Goal: Book appointment/travel/reservation

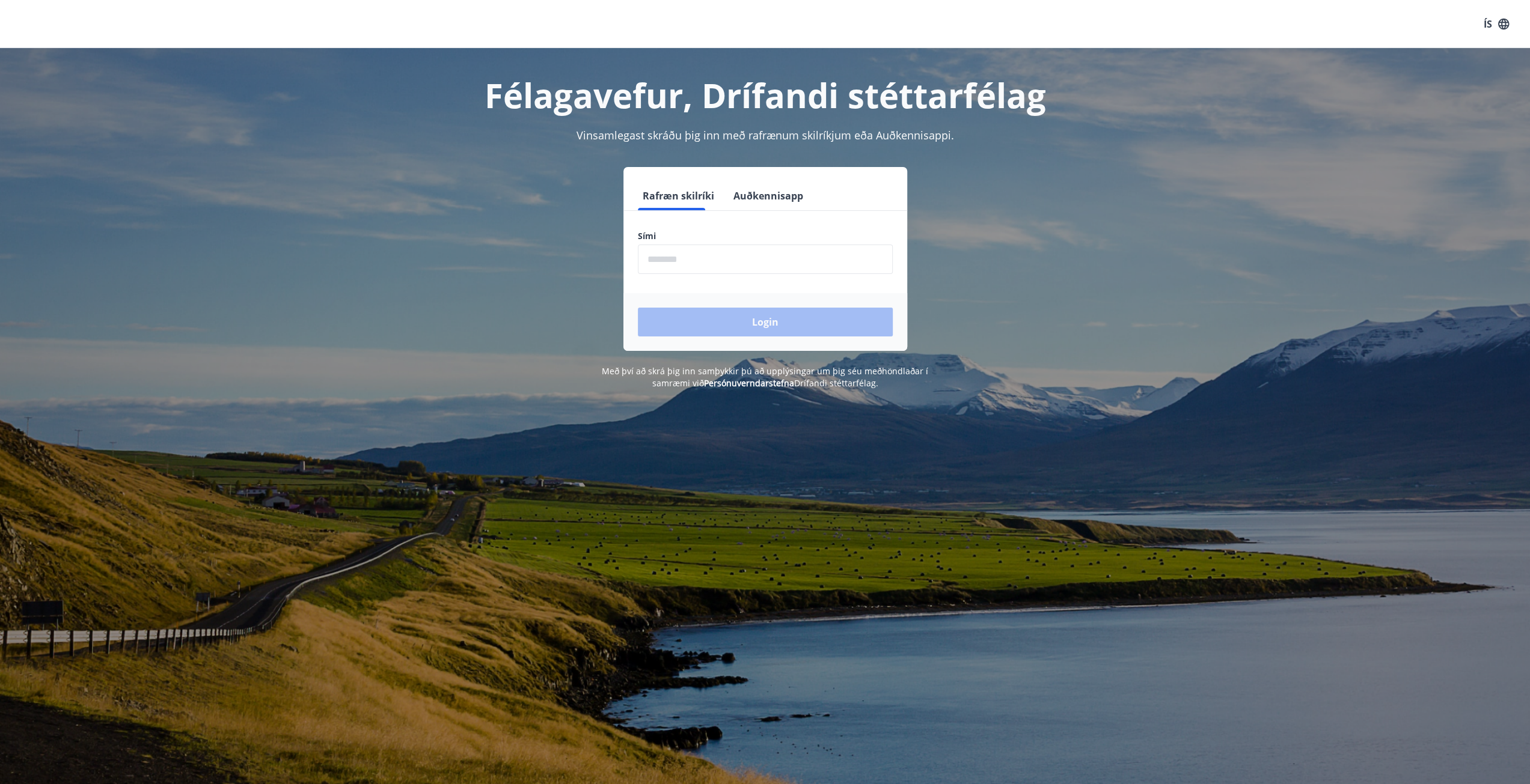
click at [734, 264] on input "phone" at bounding box center [765, 259] width 255 height 30
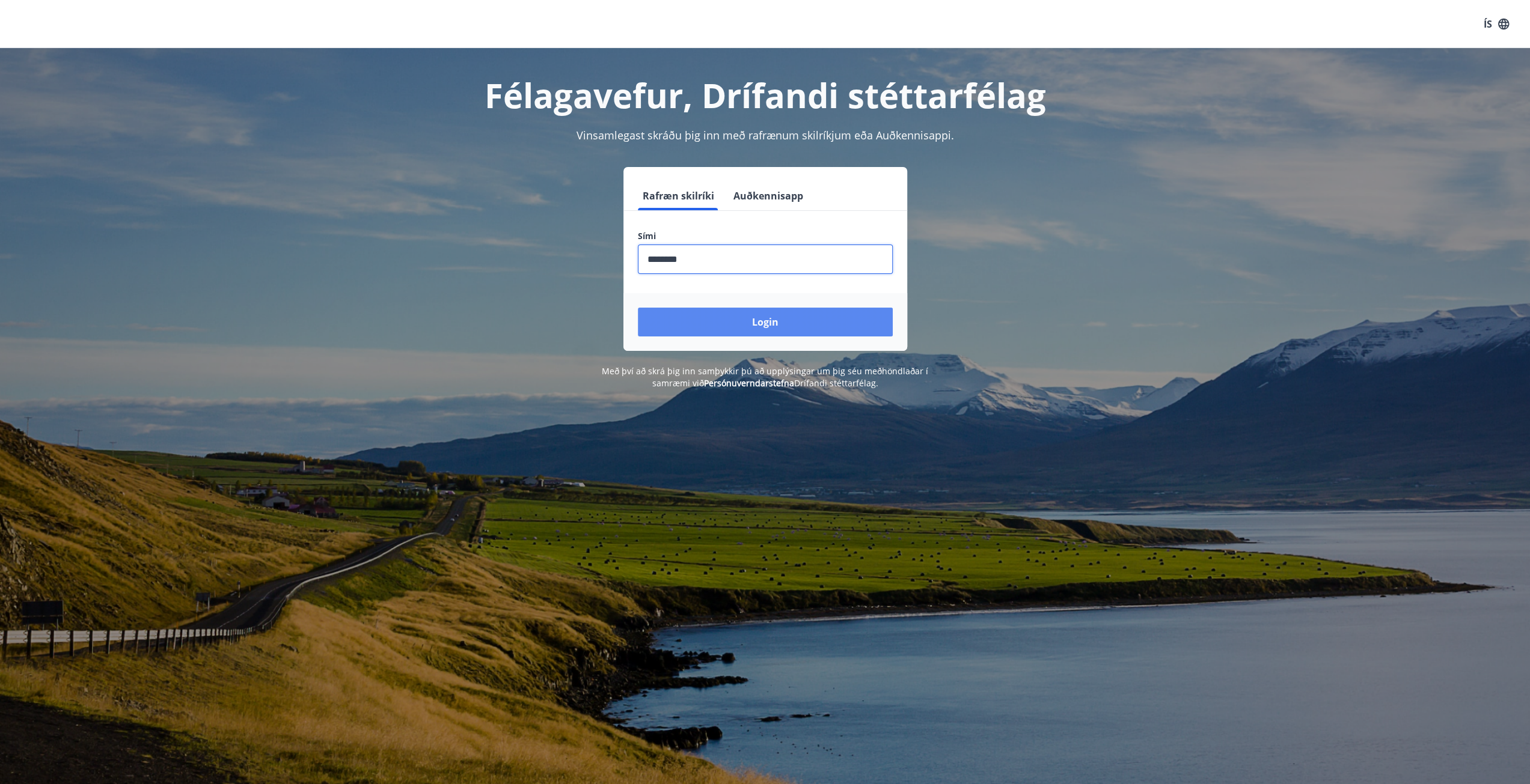
type input "********"
click at [749, 325] on button "Login" at bounding box center [765, 322] width 255 height 29
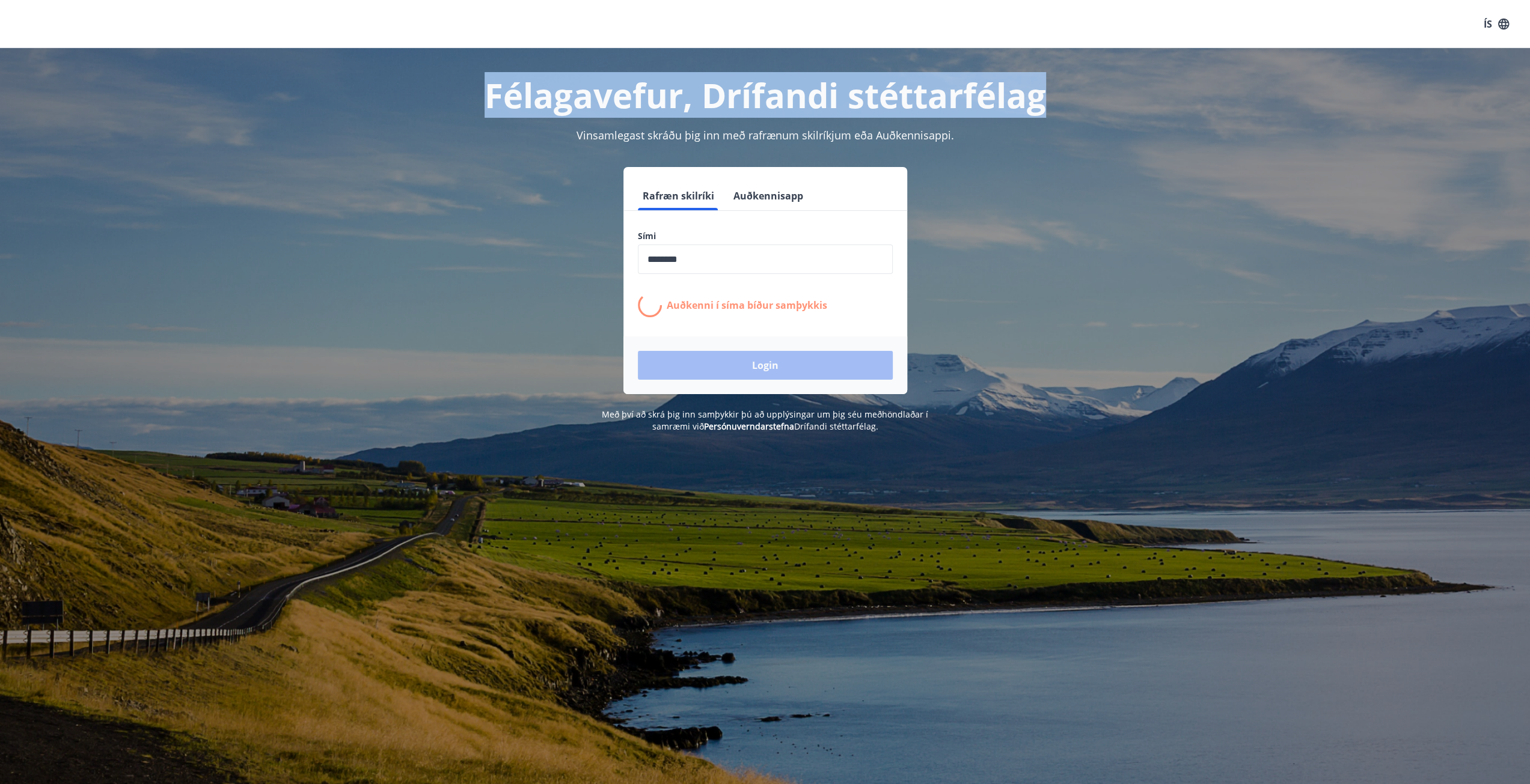
drag, startPoint x: 484, startPoint y: 77, endPoint x: 1089, endPoint y: 108, distance: 605.8
click at [1089, 108] on h1 "Félagavefur, Drífandi stéttarfélag" at bounding box center [765, 95] width 837 height 46
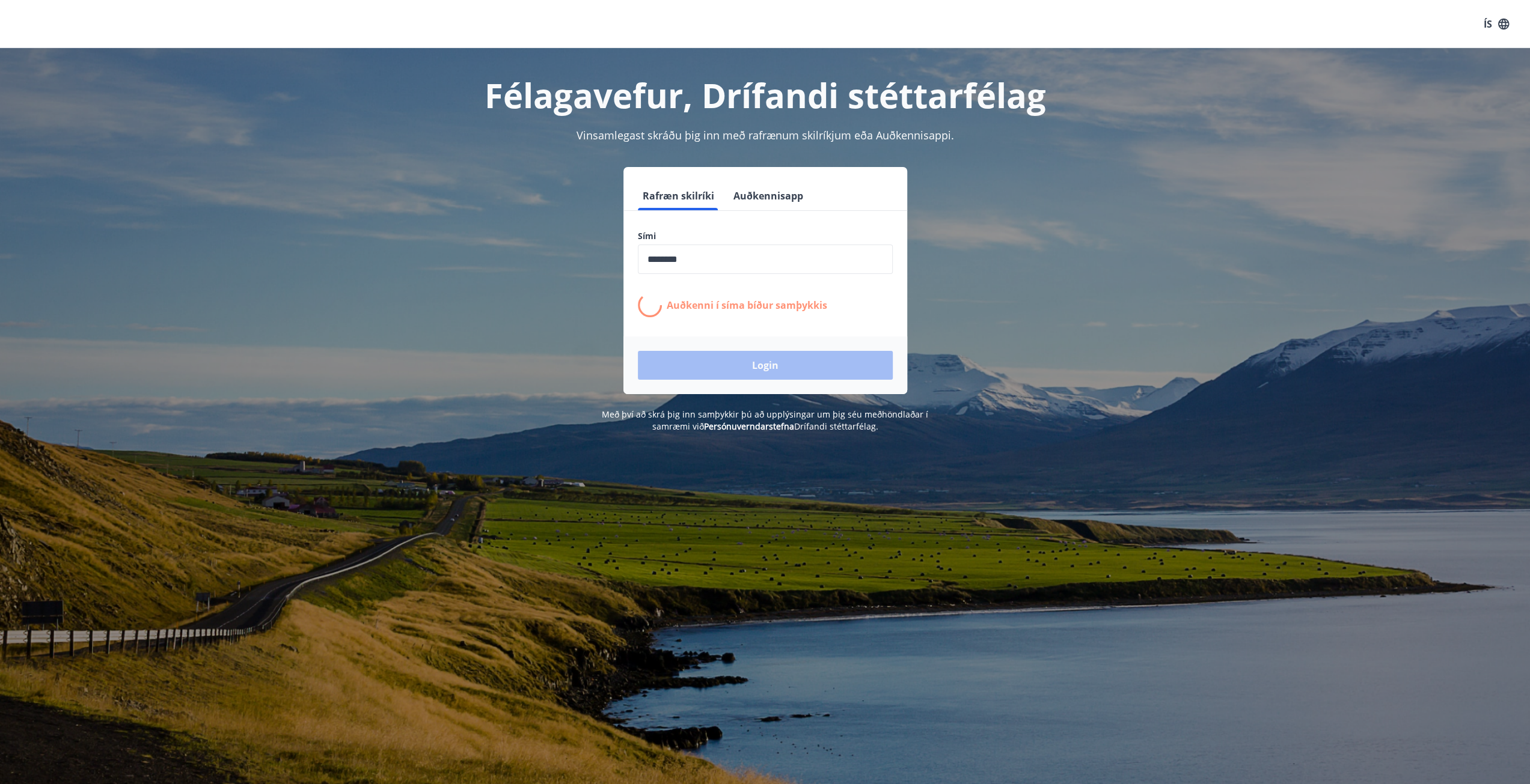
click at [1035, 24] on div "ÍS" at bounding box center [765, 24] width 1530 height 48
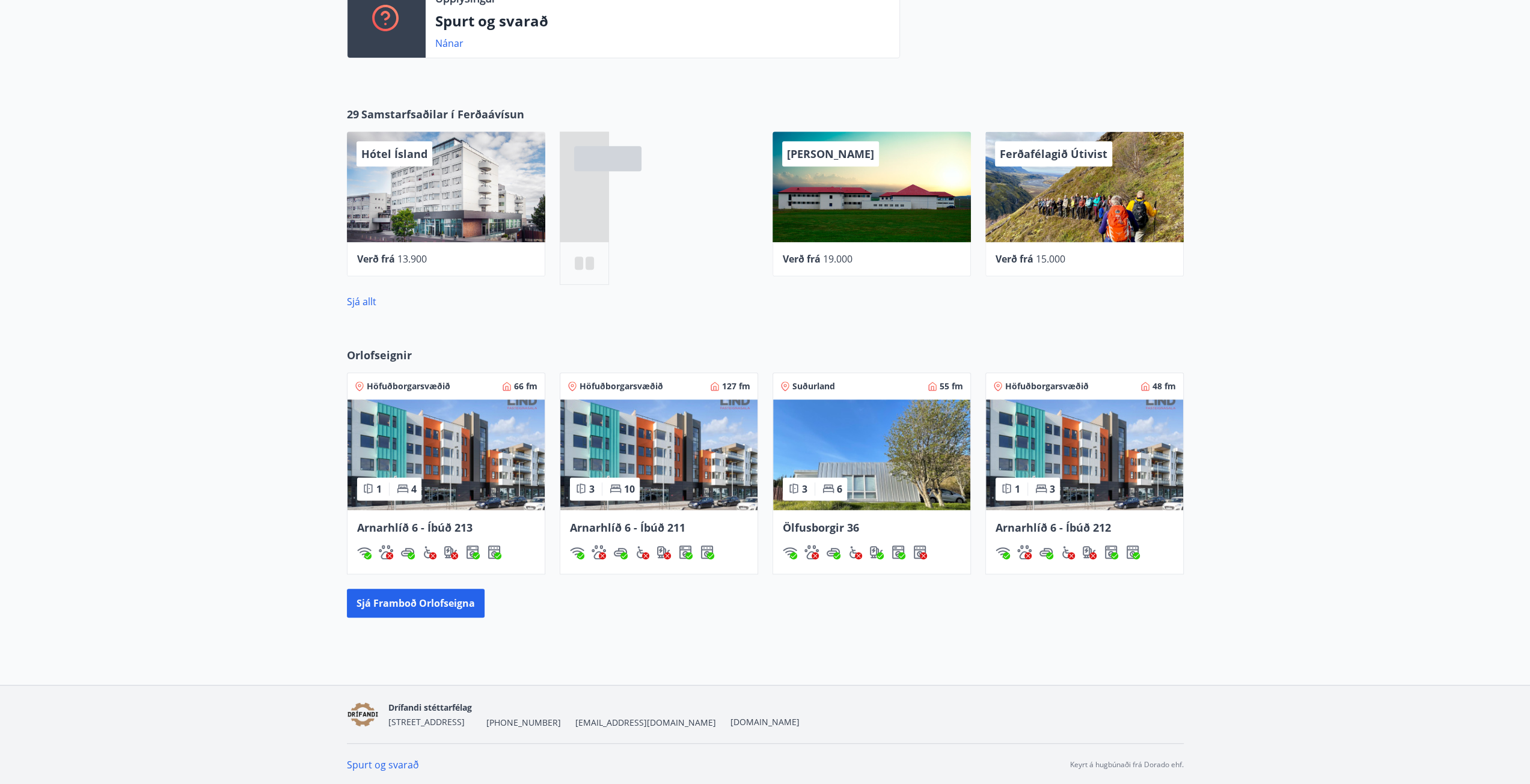
scroll to position [483, 0]
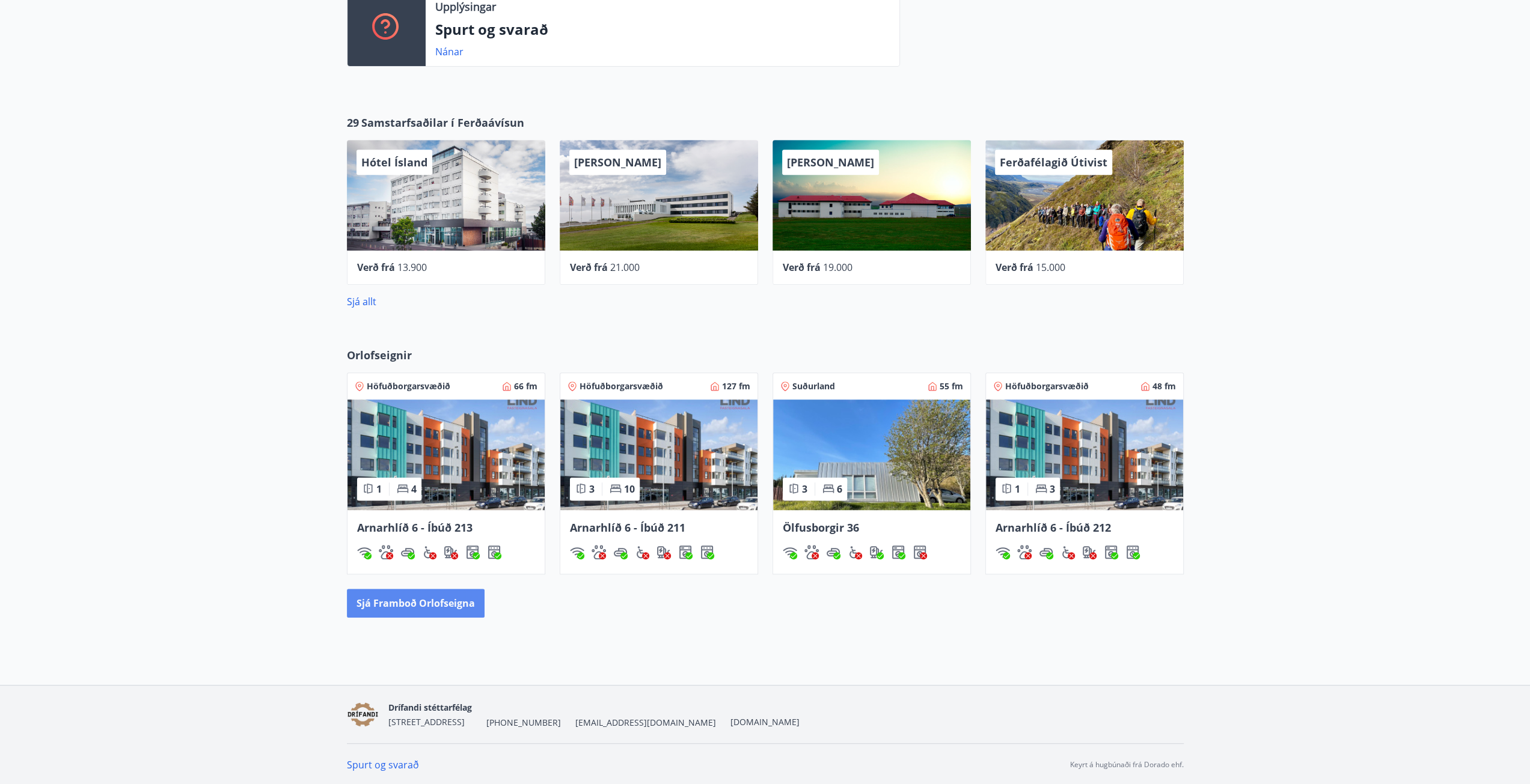
click at [453, 610] on button "Sjá framboð orlofseigna" at bounding box center [415, 603] width 137 height 29
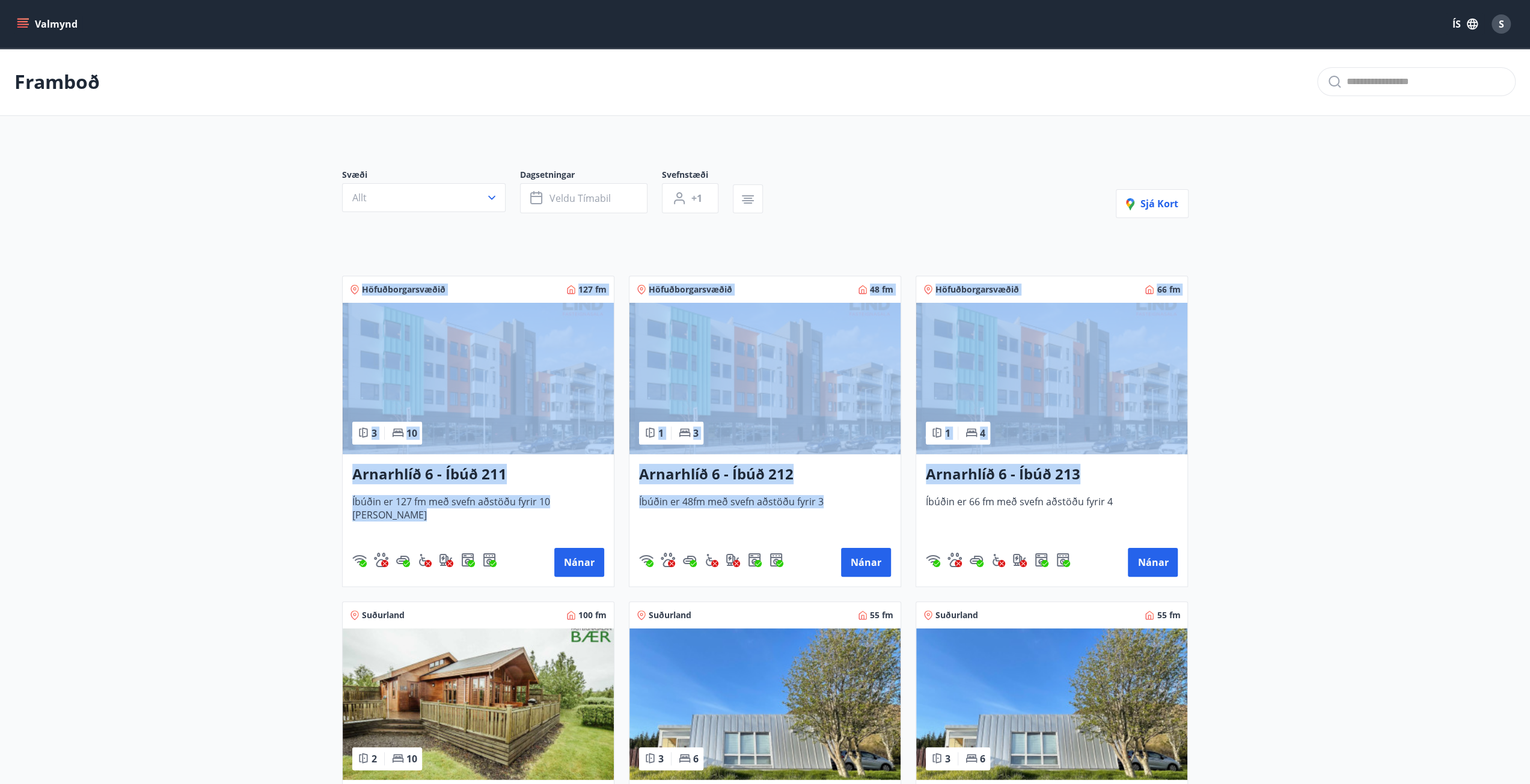
drag, startPoint x: 1160, startPoint y: 477, endPoint x: 224, endPoint y: 258, distance: 961.3
click at [230, 260] on main "Framboð Svæði Allt Dagsetningar Veldu tímabil Svefnstæði +1 Sjá kort Höfuðborga…" at bounding box center [765, 485] width 1530 height 874
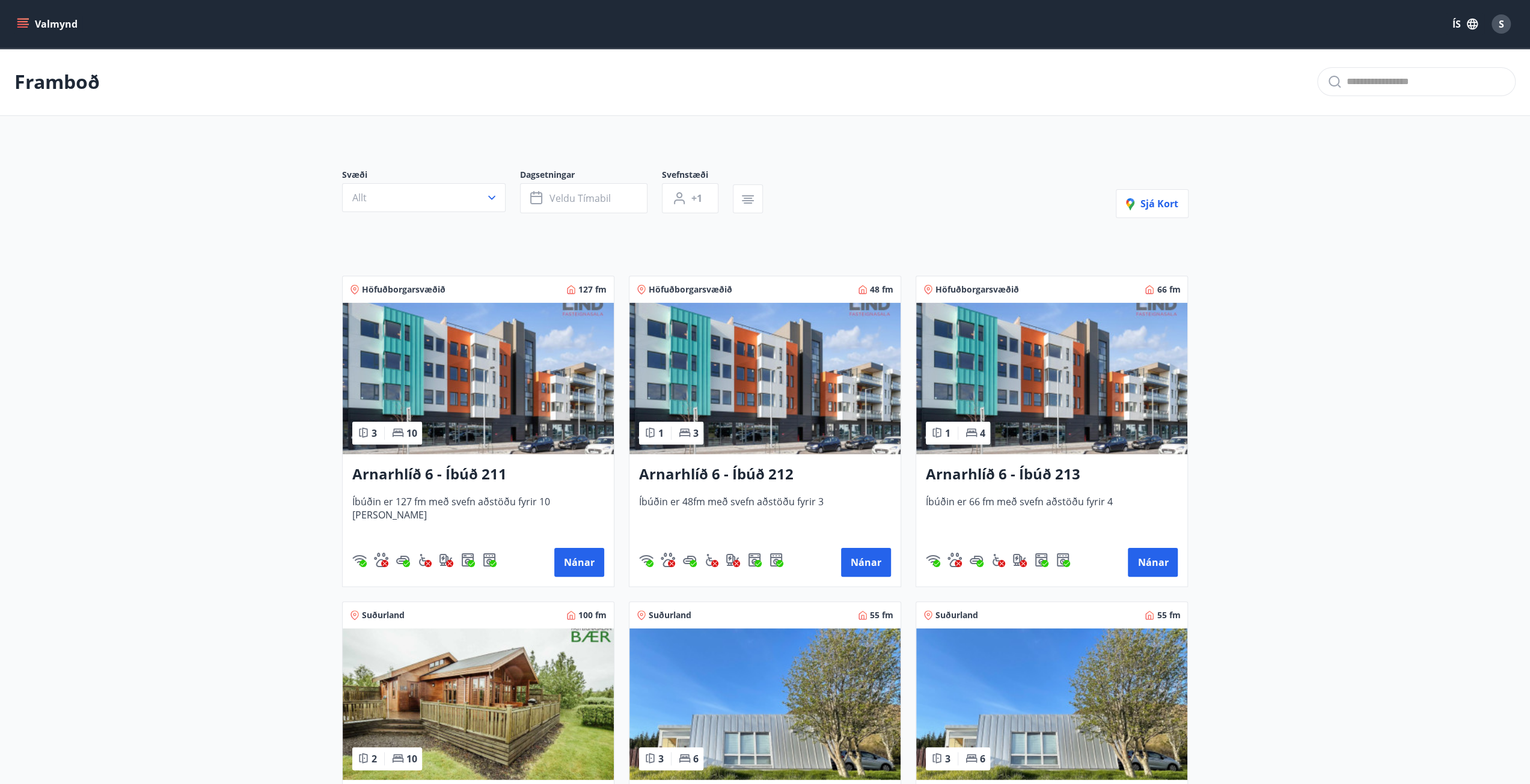
click at [165, 218] on main "Framboð Svæði Allt Dagsetningar Veldu tímabil Svefnstæði +1 Sjá kort Höfuðborga…" at bounding box center [765, 485] width 1530 height 874
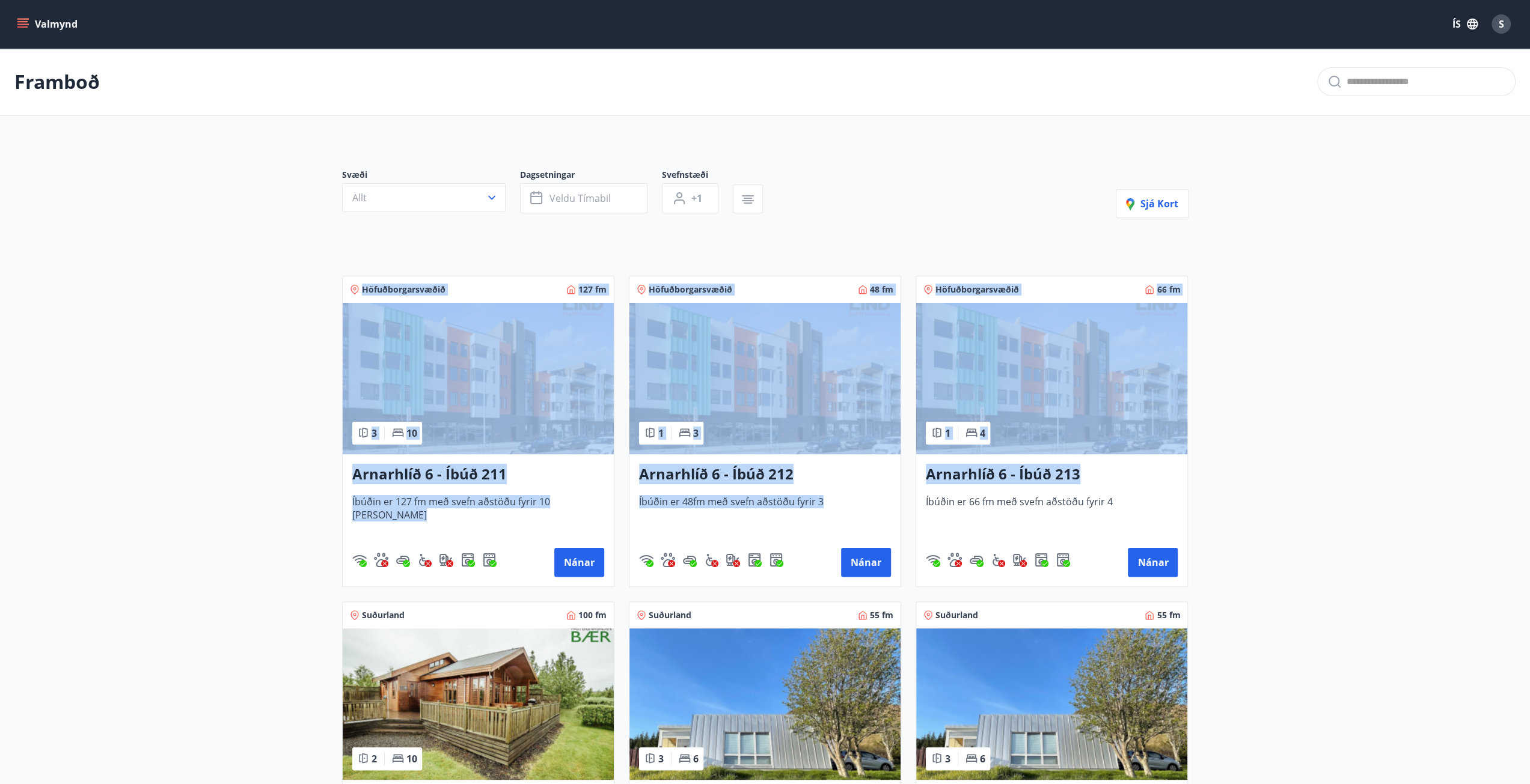
drag, startPoint x: 163, startPoint y: 218, endPoint x: 1285, endPoint y: 461, distance: 1148.0
click at [1285, 461] on main "Framboð Svæði Allt Dagsetningar Veldu tímabil Svefnstæði +1 Sjá kort Höfuðborga…" at bounding box center [765, 485] width 1530 height 874
click at [1292, 460] on main "Framboð Svæði Allt Dagsetningar Veldu tímabil Svefnstæði +1 Sjá kort Höfuðborga…" at bounding box center [765, 485] width 1530 height 874
drag, startPoint x: 270, startPoint y: 146, endPoint x: 1251, endPoint y: 477, distance: 1035.3
click at [1251, 477] on main "Framboð Svæði Allt Dagsetningar Veldu tímabil Svefnstæði +1 Sjá kort Höfuðborga…" at bounding box center [765, 485] width 1530 height 874
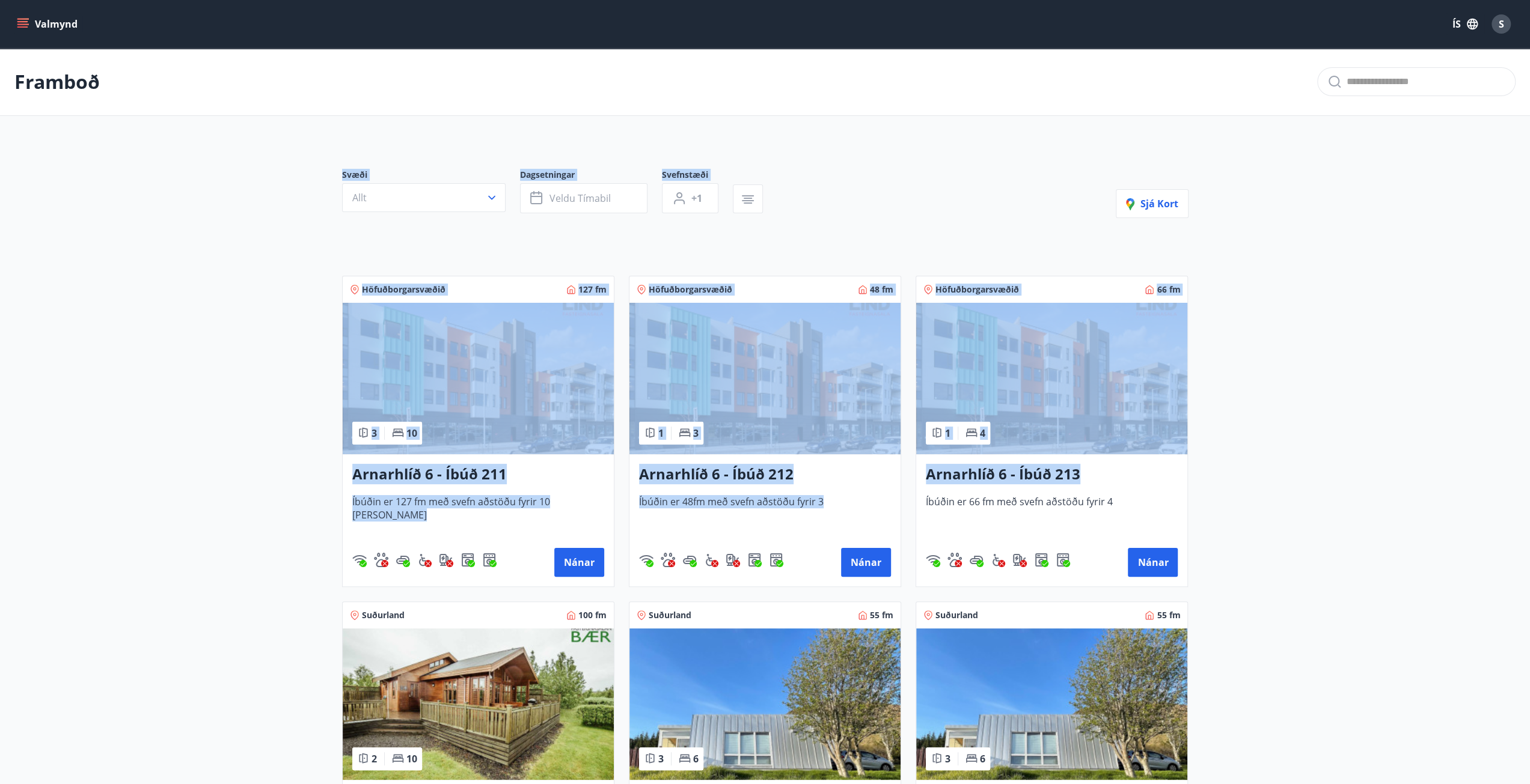
click at [1298, 463] on main "Framboð Svæði Allt Dagsetningar Veldu tímabil Svefnstæði +1 Sjá kort Höfuðborga…" at bounding box center [765, 485] width 1530 height 874
drag, startPoint x: 1355, startPoint y: 497, endPoint x: 322, endPoint y: 140, distance: 1092.9
click at [327, 140] on main "Framboð Svæði Allt Dagsetningar Veldu tímabil Svefnstæði +1 Sjá kort Höfuðborga…" at bounding box center [765, 485] width 1530 height 874
click at [219, 143] on main "Framboð Svæði Allt Dagsetningar Veldu tímabil Svefnstæði +1 Sjá kort Höfuðborga…" at bounding box center [765, 485] width 1530 height 874
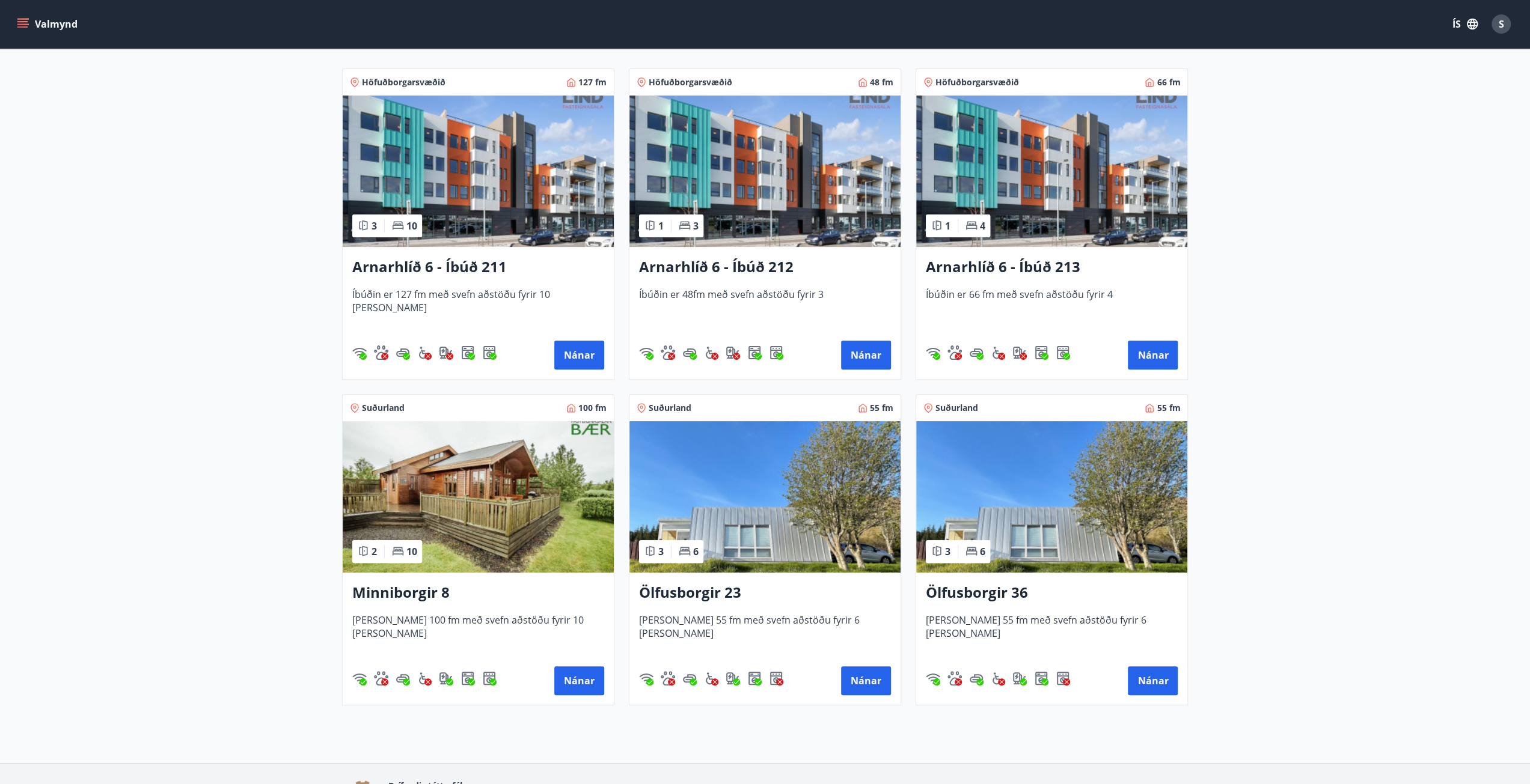
scroll to position [286, 0]
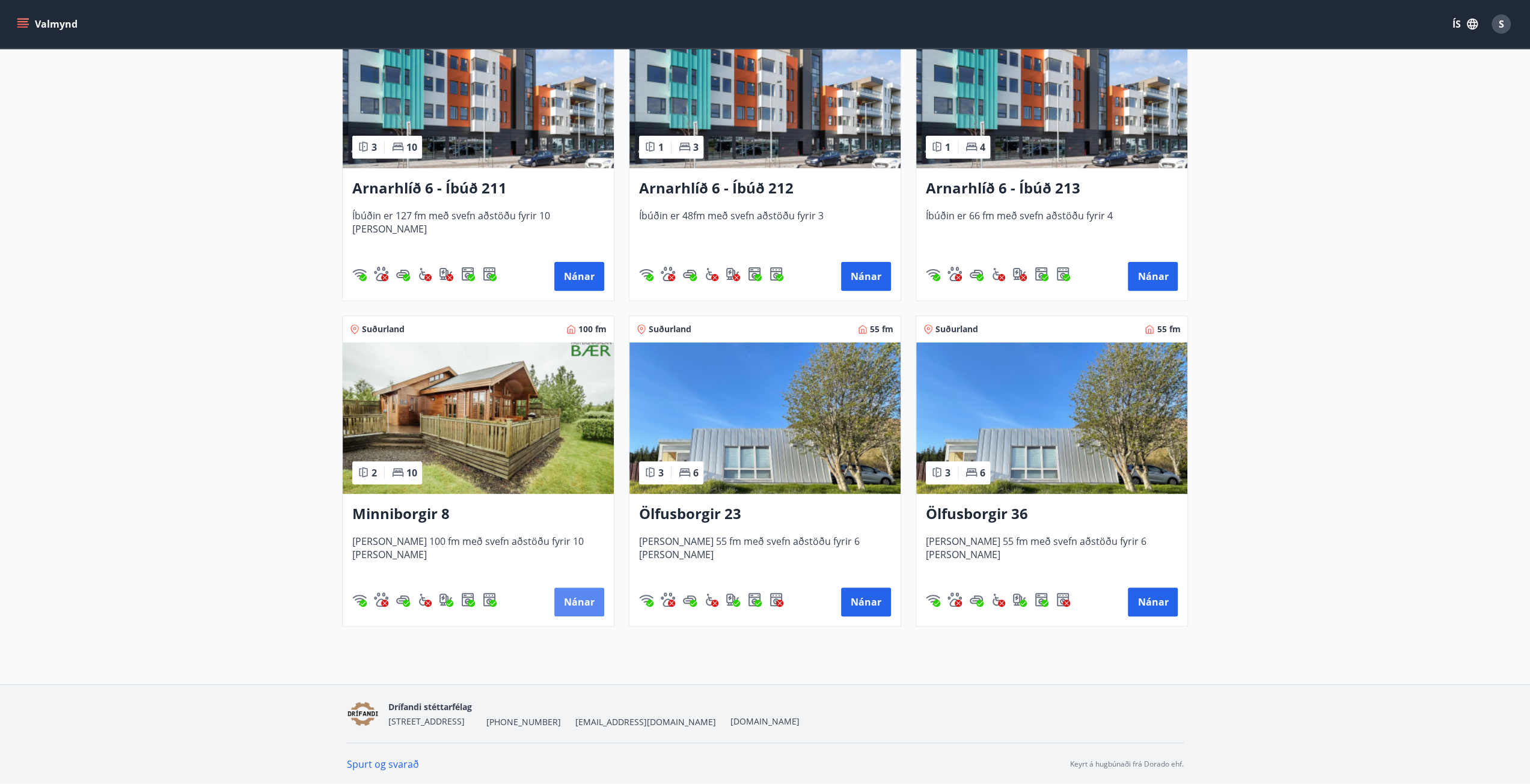
click at [582, 601] on button "Nánar" at bounding box center [579, 602] width 50 height 29
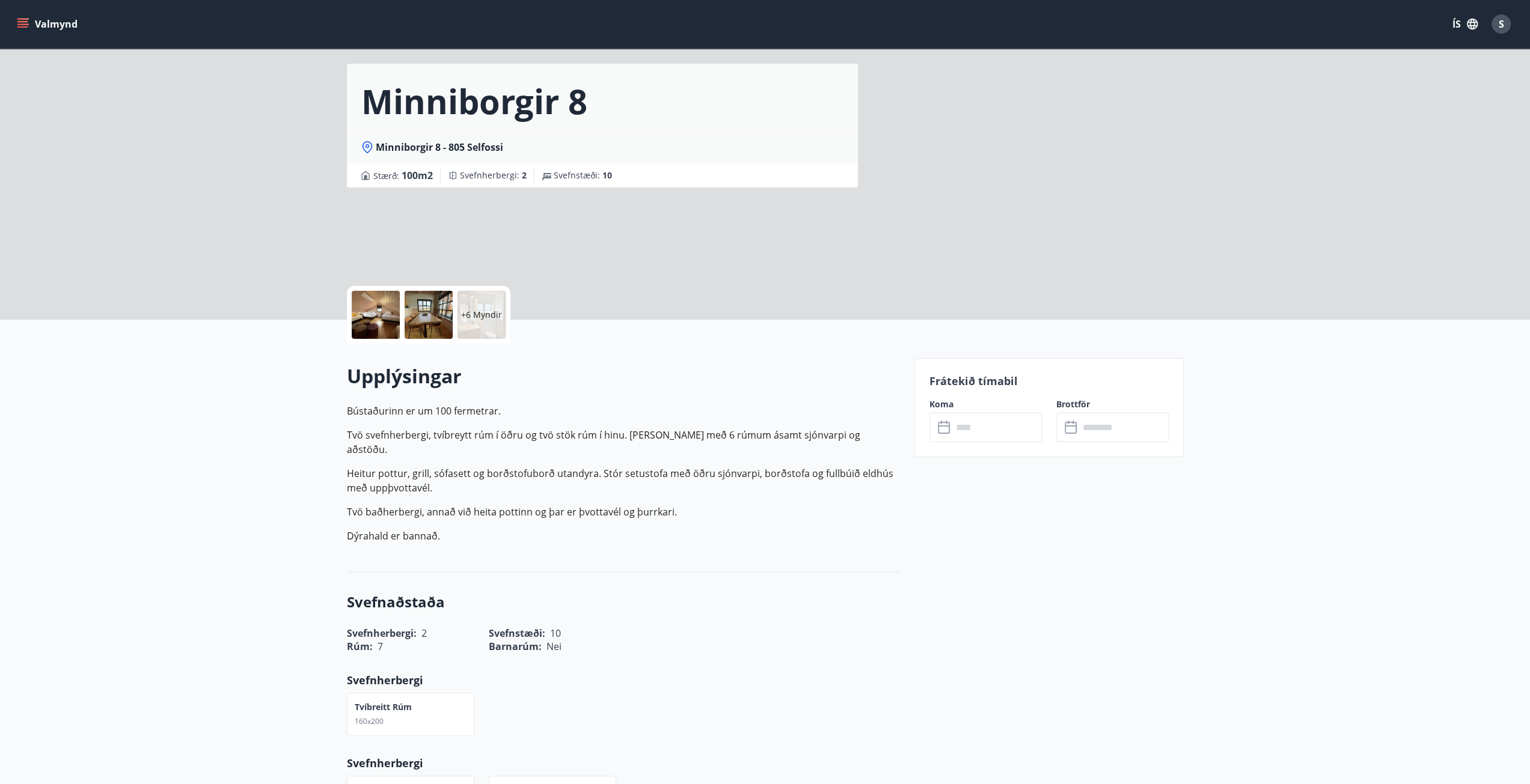
scroll to position [60, 0]
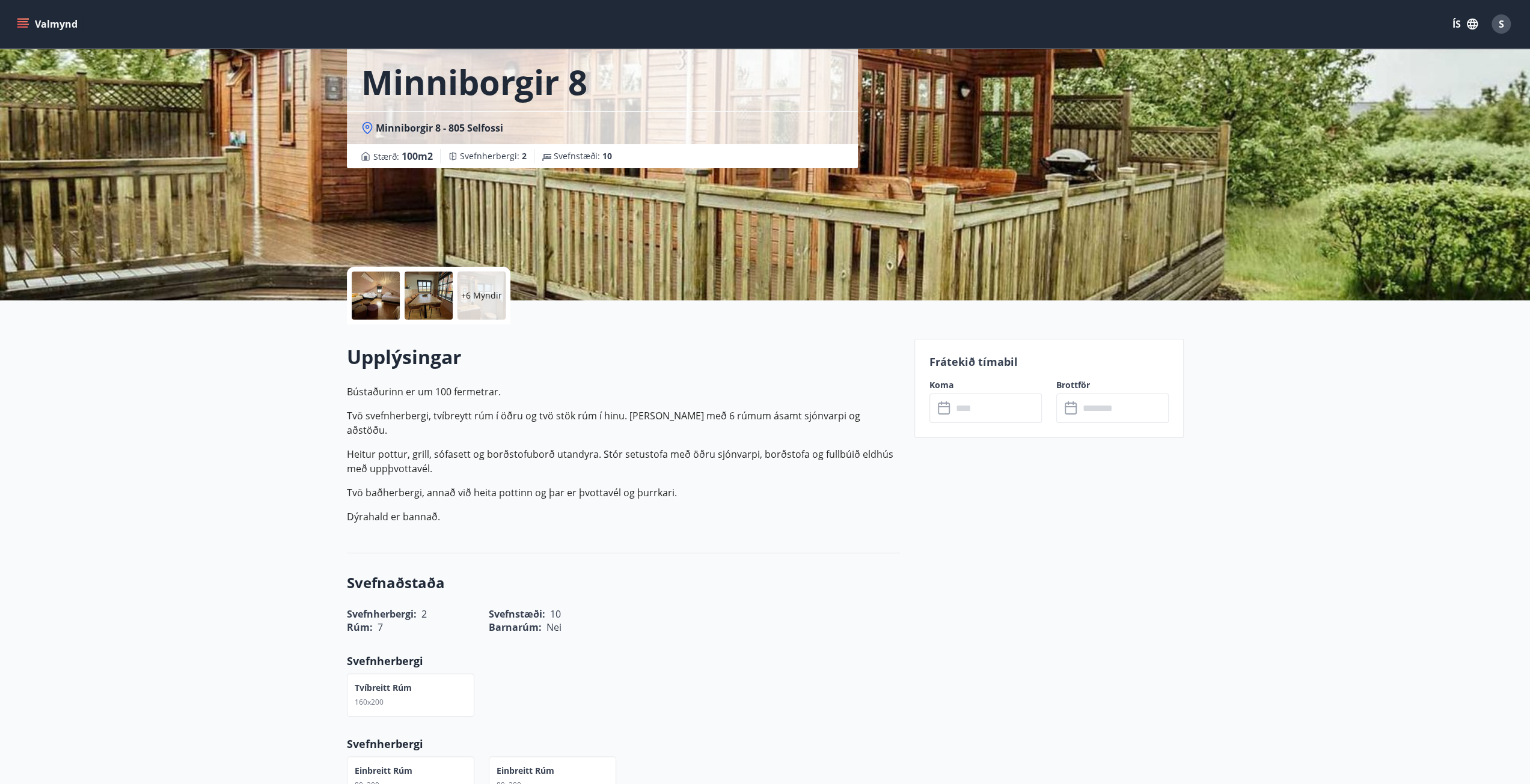
click at [945, 409] on icon at bounding box center [945, 408] width 14 height 14
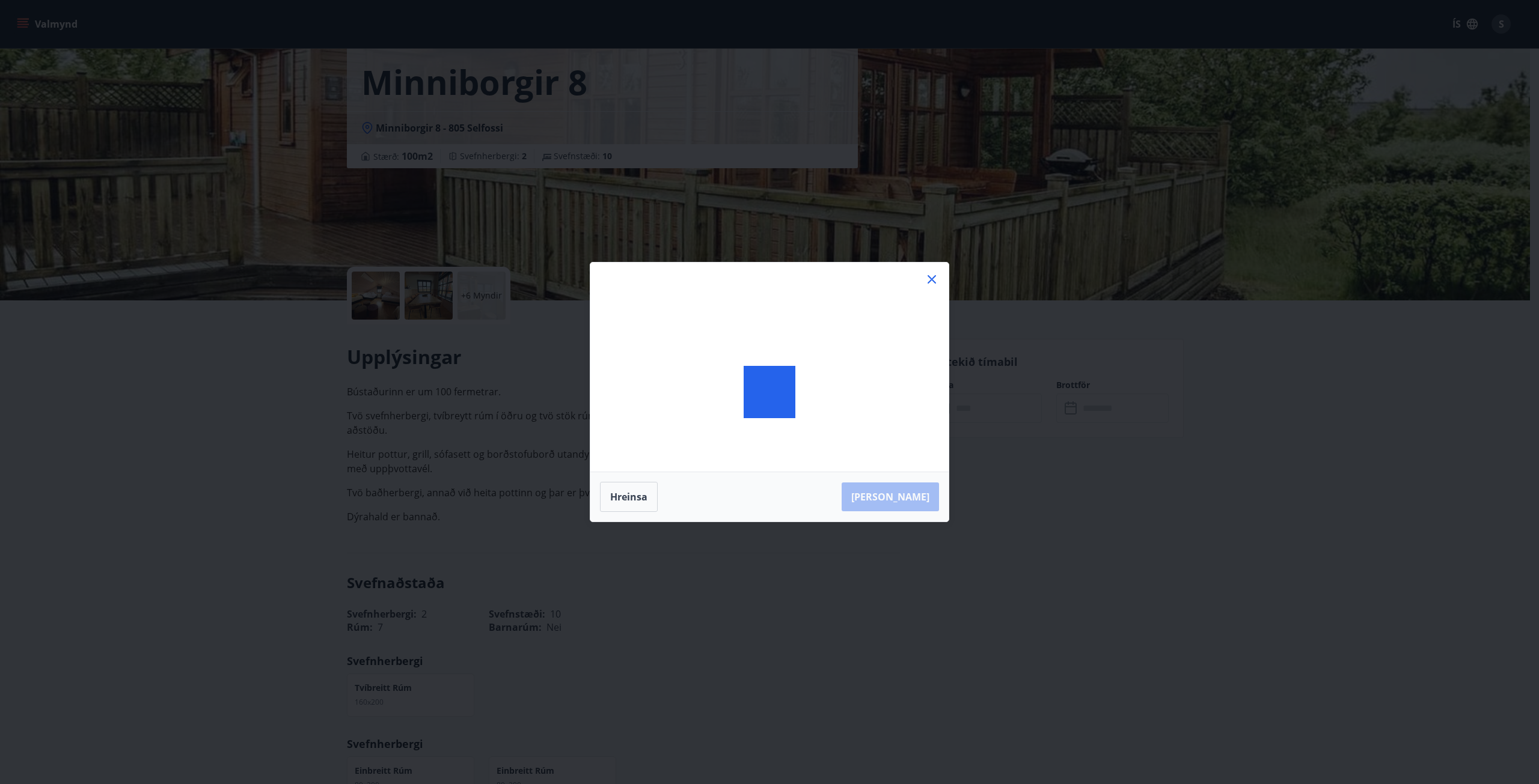
click at [931, 283] on icon at bounding box center [932, 279] width 14 height 14
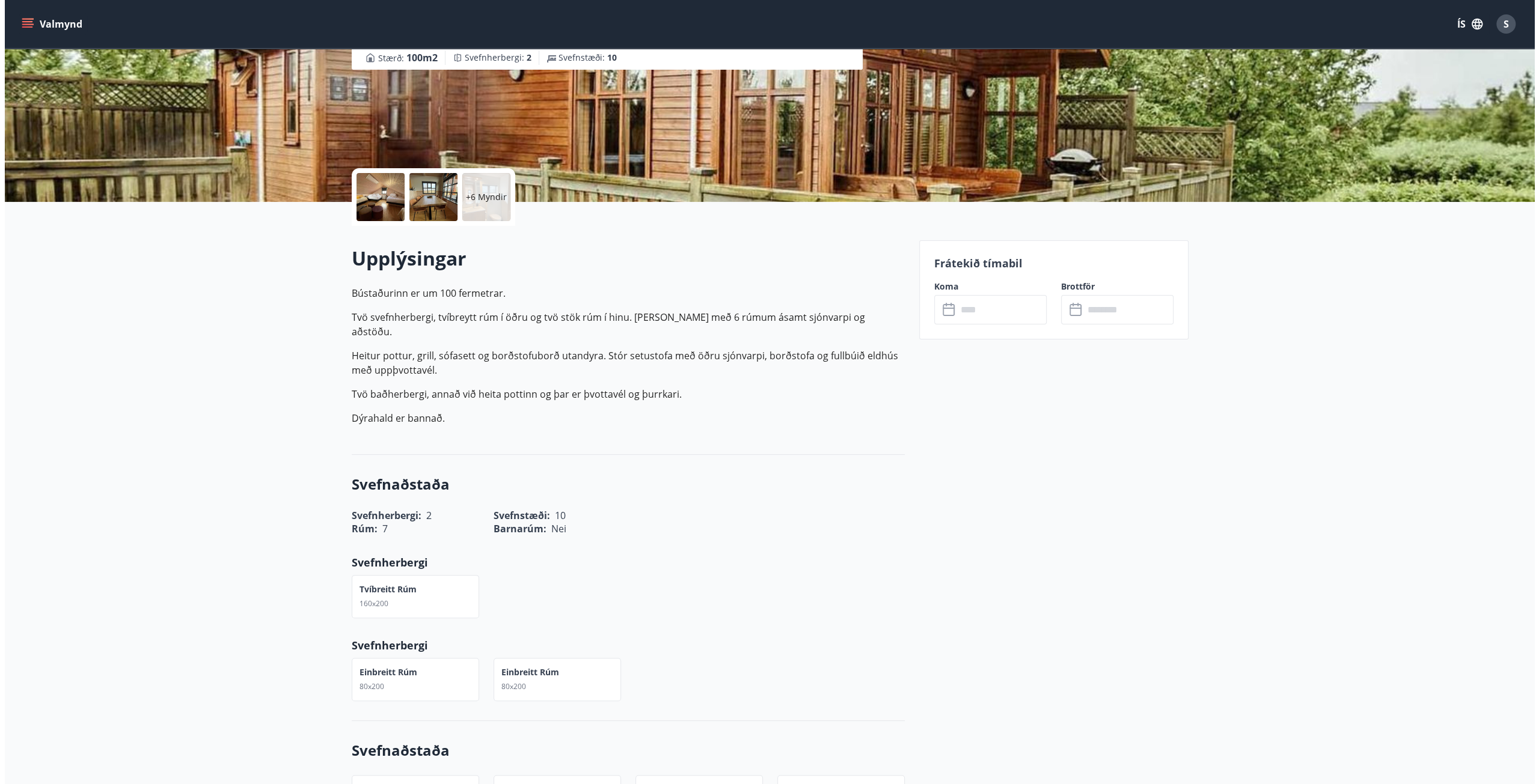
scroll to position [157, 0]
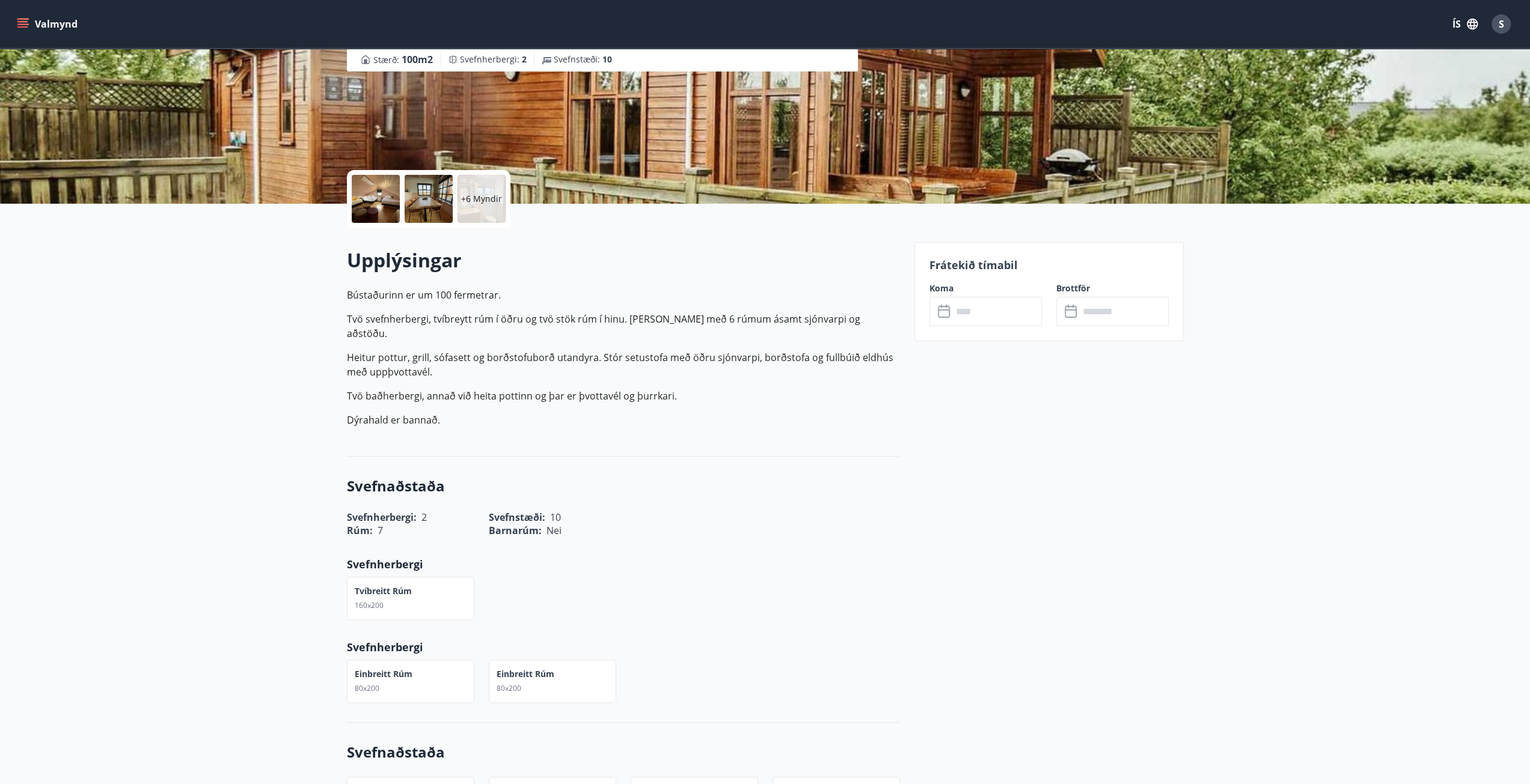
click at [939, 310] on icon at bounding box center [945, 311] width 14 height 14
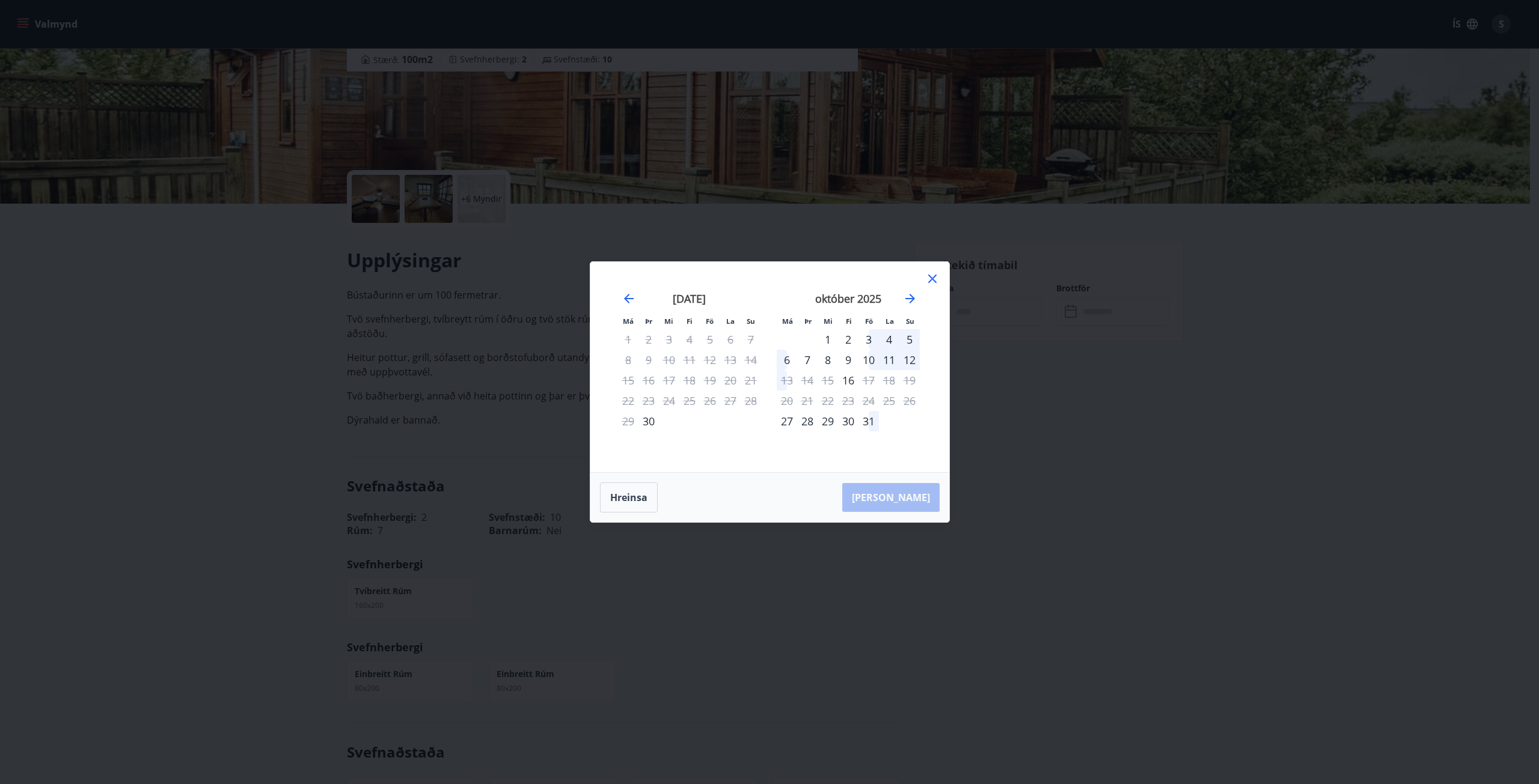
click at [872, 342] on div "3" at bounding box center [869, 339] width 20 height 20
click at [864, 341] on div "3" at bounding box center [869, 339] width 20 height 20
click at [840, 340] on div "2" at bounding box center [848, 339] width 20 height 20
click at [828, 341] on div "1" at bounding box center [828, 339] width 20 height 20
click at [837, 336] on div "1" at bounding box center [828, 339] width 20 height 20
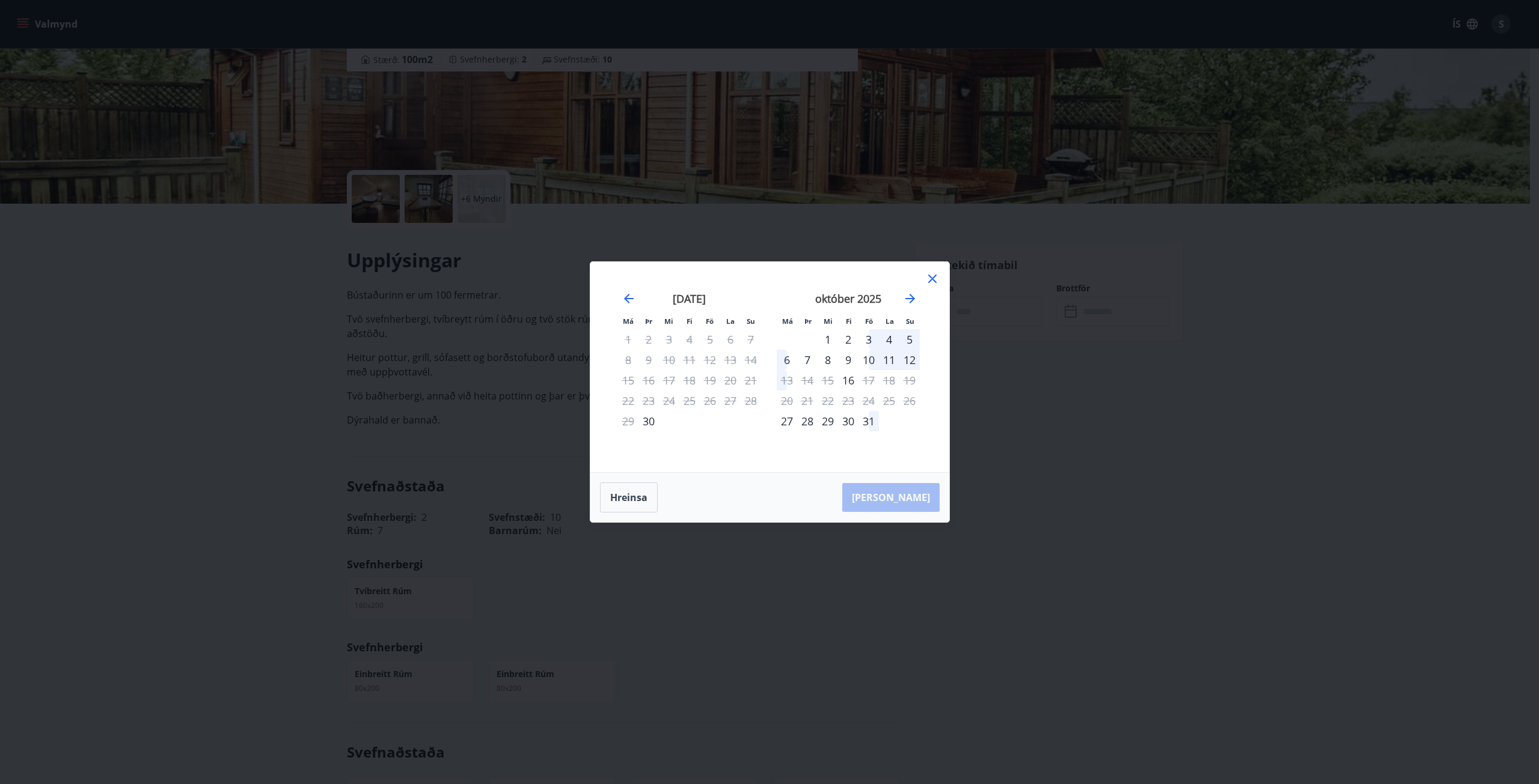
click at [835, 341] on div "1" at bounding box center [828, 339] width 20 height 20
click at [799, 362] on div "7" at bounding box center [807, 360] width 20 height 20
click at [804, 362] on div "7" at bounding box center [807, 360] width 20 height 20
drag, startPoint x: 804, startPoint y: 362, endPoint x: 827, endPoint y: 362, distance: 23.0
click at [805, 362] on div "7" at bounding box center [807, 360] width 20 height 20
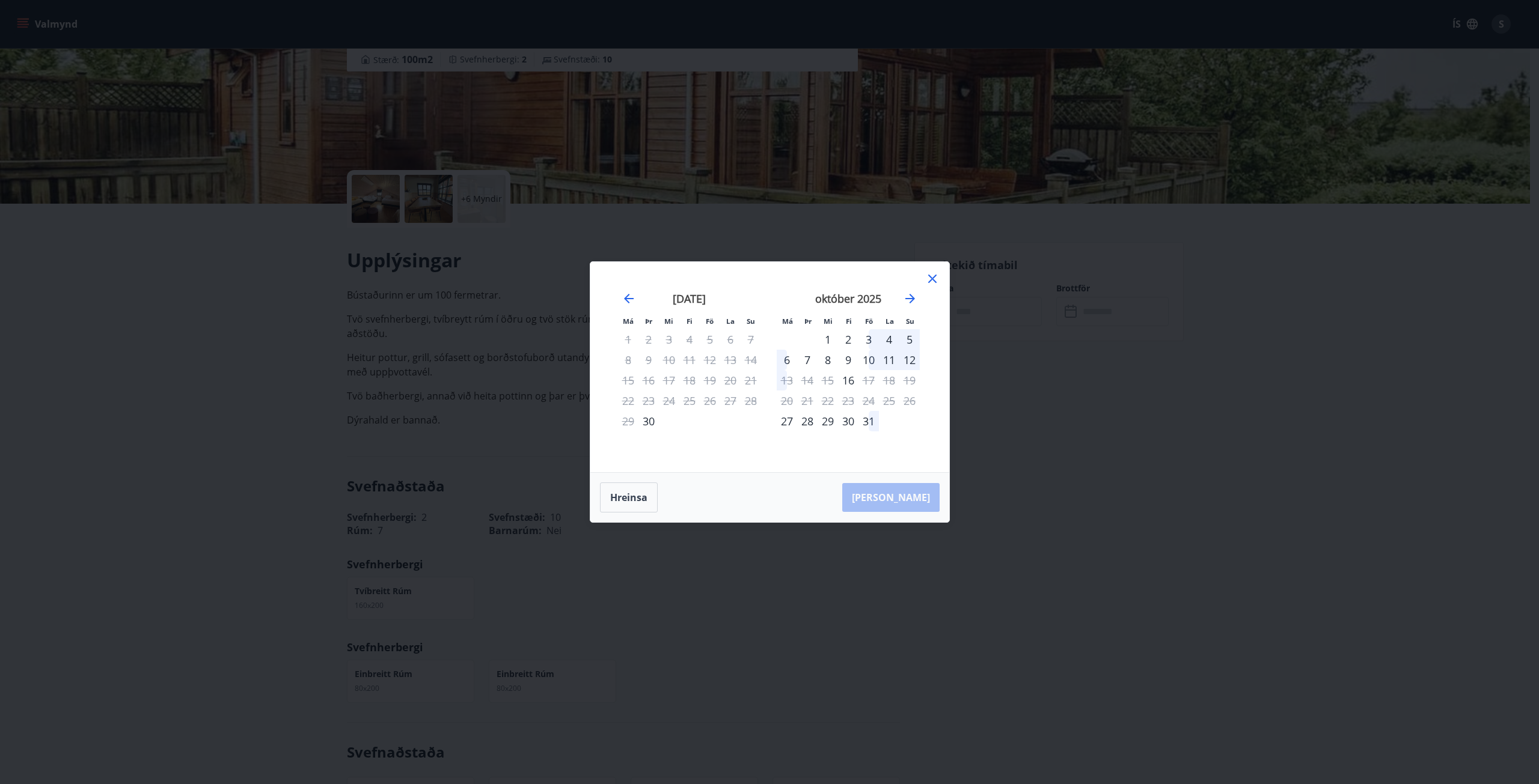
click at [838, 361] on div "9" at bounding box center [848, 360] width 20 height 20
click at [875, 361] on div "10" at bounding box center [869, 360] width 20 height 20
click at [871, 365] on div "10" at bounding box center [869, 360] width 20 height 20
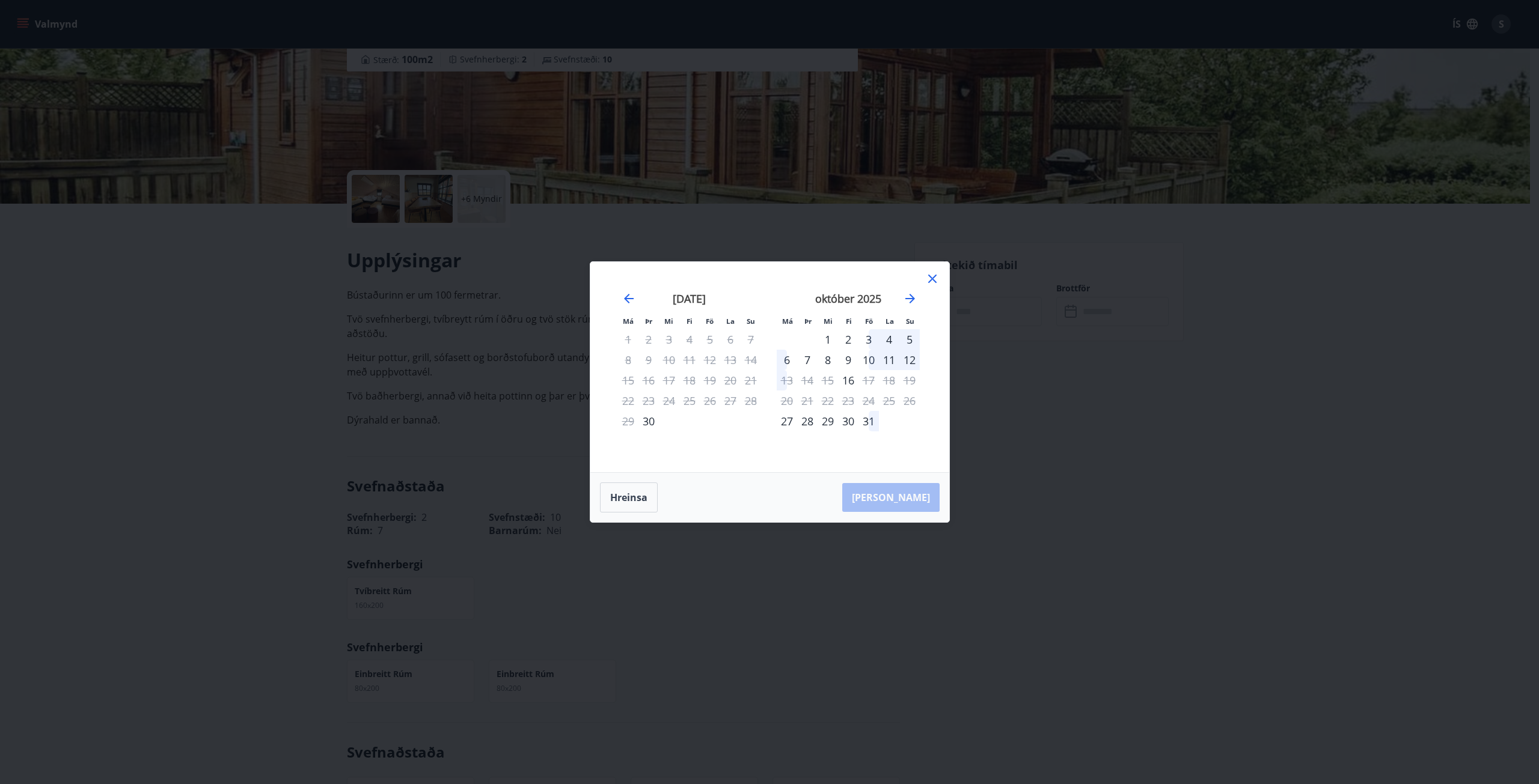
click at [871, 365] on div "10" at bounding box center [869, 360] width 20 height 20
click at [872, 365] on div "10" at bounding box center [869, 360] width 20 height 20
click at [880, 362] on div "11" at bounding box center [888, 360] width 20 height 20
click at [890, 361] on div "11" at bounding box center [888, 360] width 20 height 20
click at [933, 276] on icon at bounding box center [932, 279] width 14 height 14
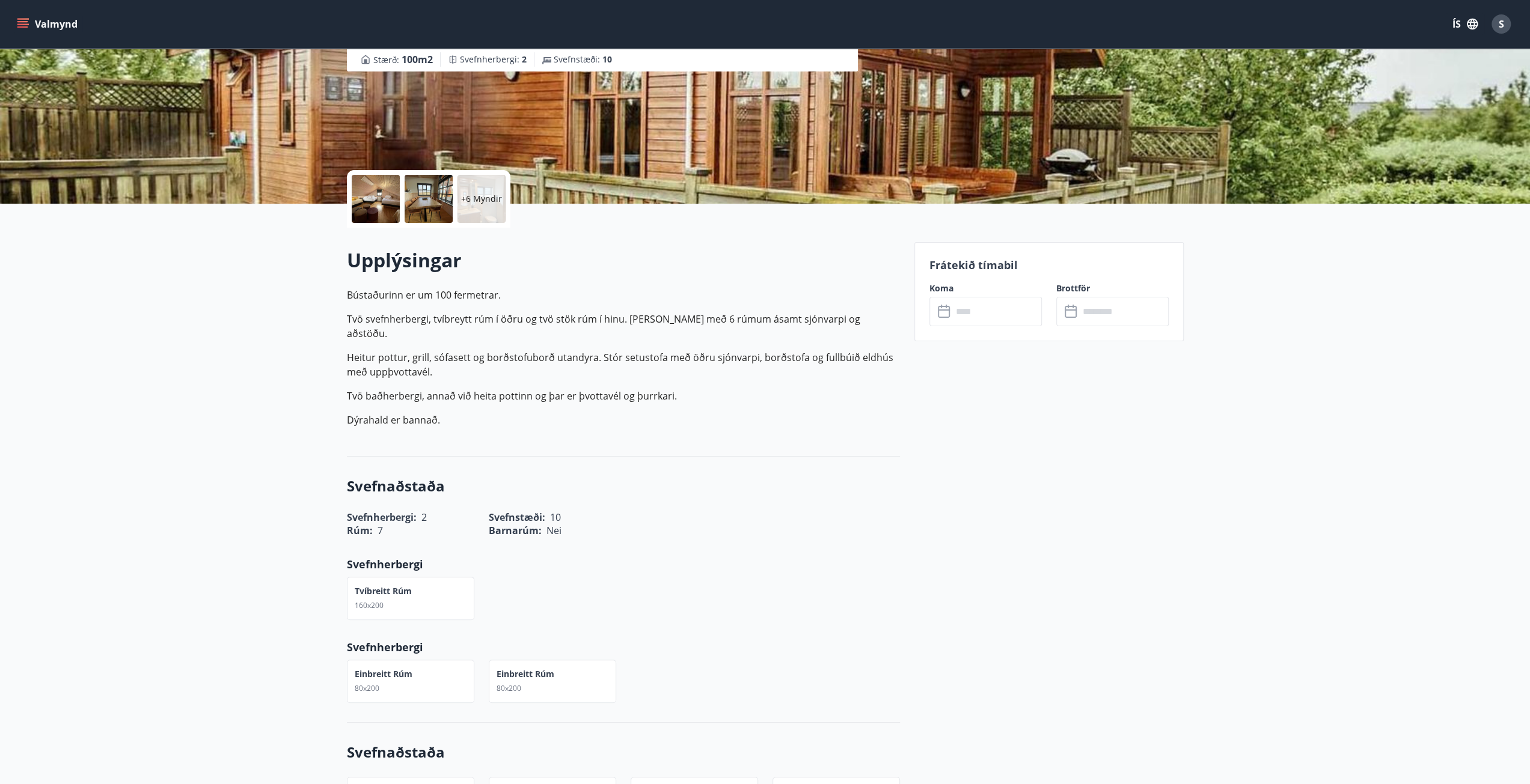
click at [948, 306] on icon at bounding box center [944, 312] width 12 height 12
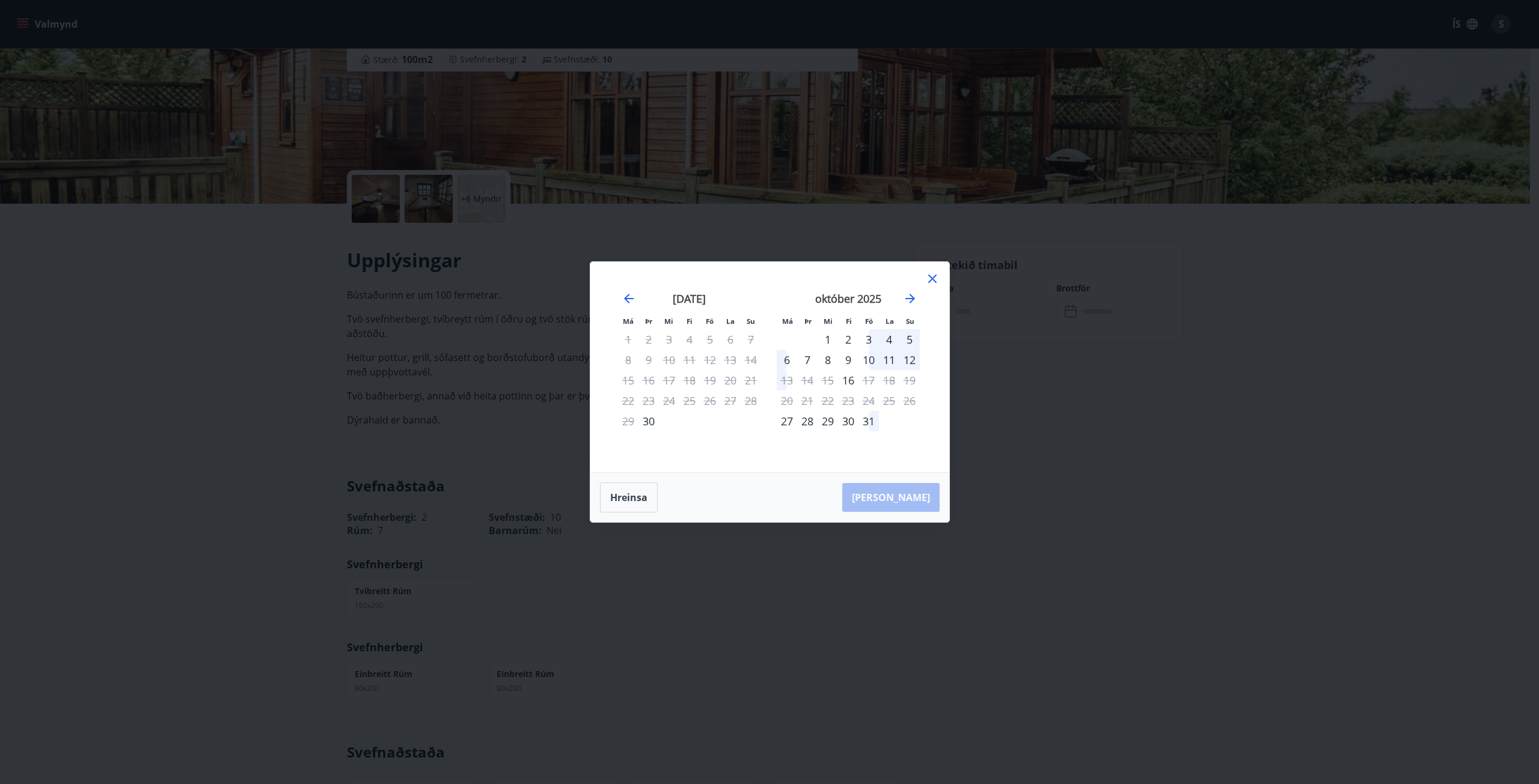
click at [866, 360] on div "10" at bounding box center [869, 360] width 20 height 20
click at [867, 361] on div "10" at bounding box center [869, 360] width 20 height 20
click at [873, 364] on div "10" at bounding box center [869, 360] width 20 height 20
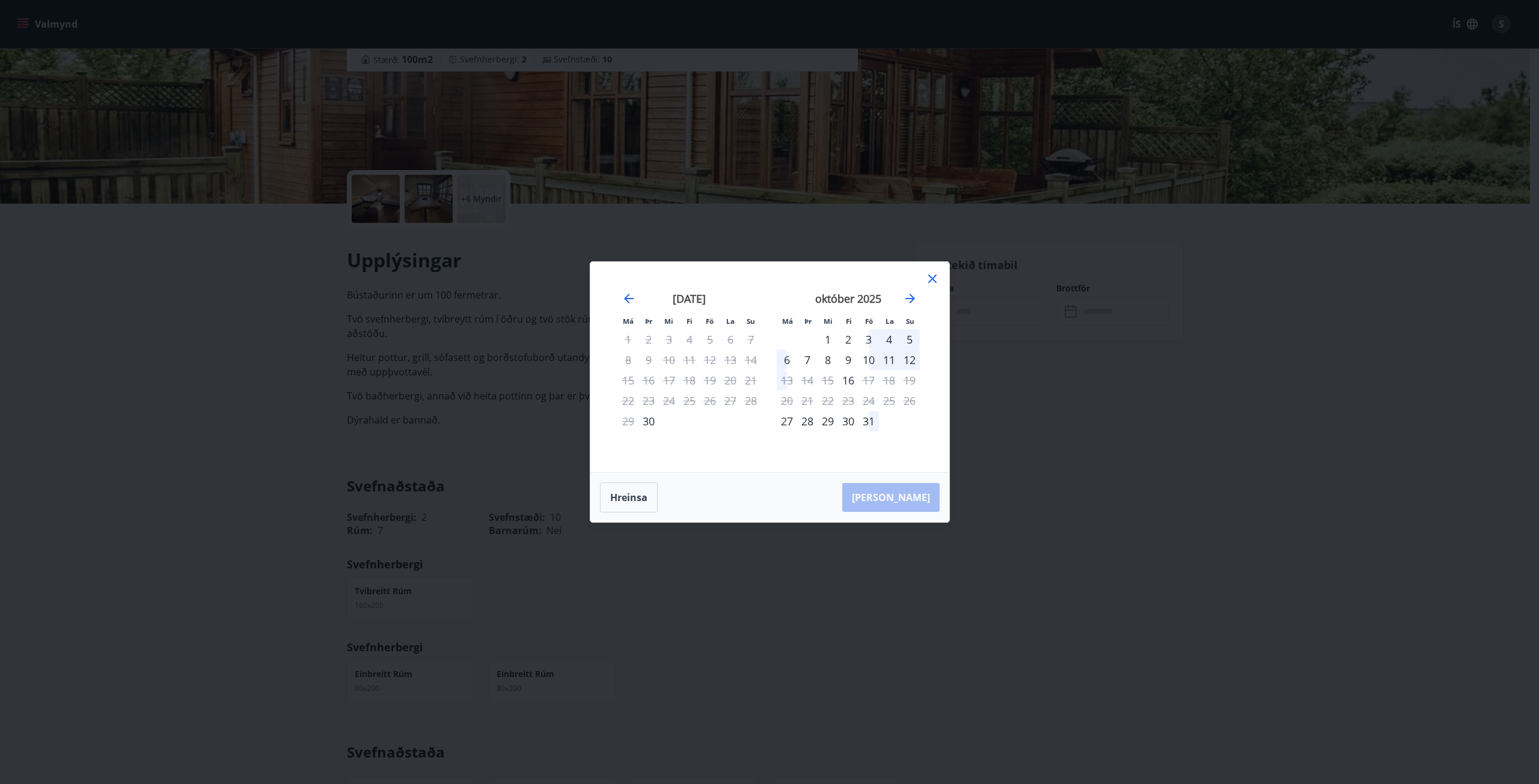
click at [875, 364] on div "10" at bounding box center [869, 360] width 20 height 20
click at [885, 362] on div "11" at bounding box center [888, 360] width 20 height 20
click at [856, 377] on div "16" at bounding box center [848, 380] width 20 height 20
click at [852, 389] on div "16" at bounding box center [848, 380] width 20 height 20
click at [851, 397] on div "23" at bounding box center [848, 401] width 20 height 20
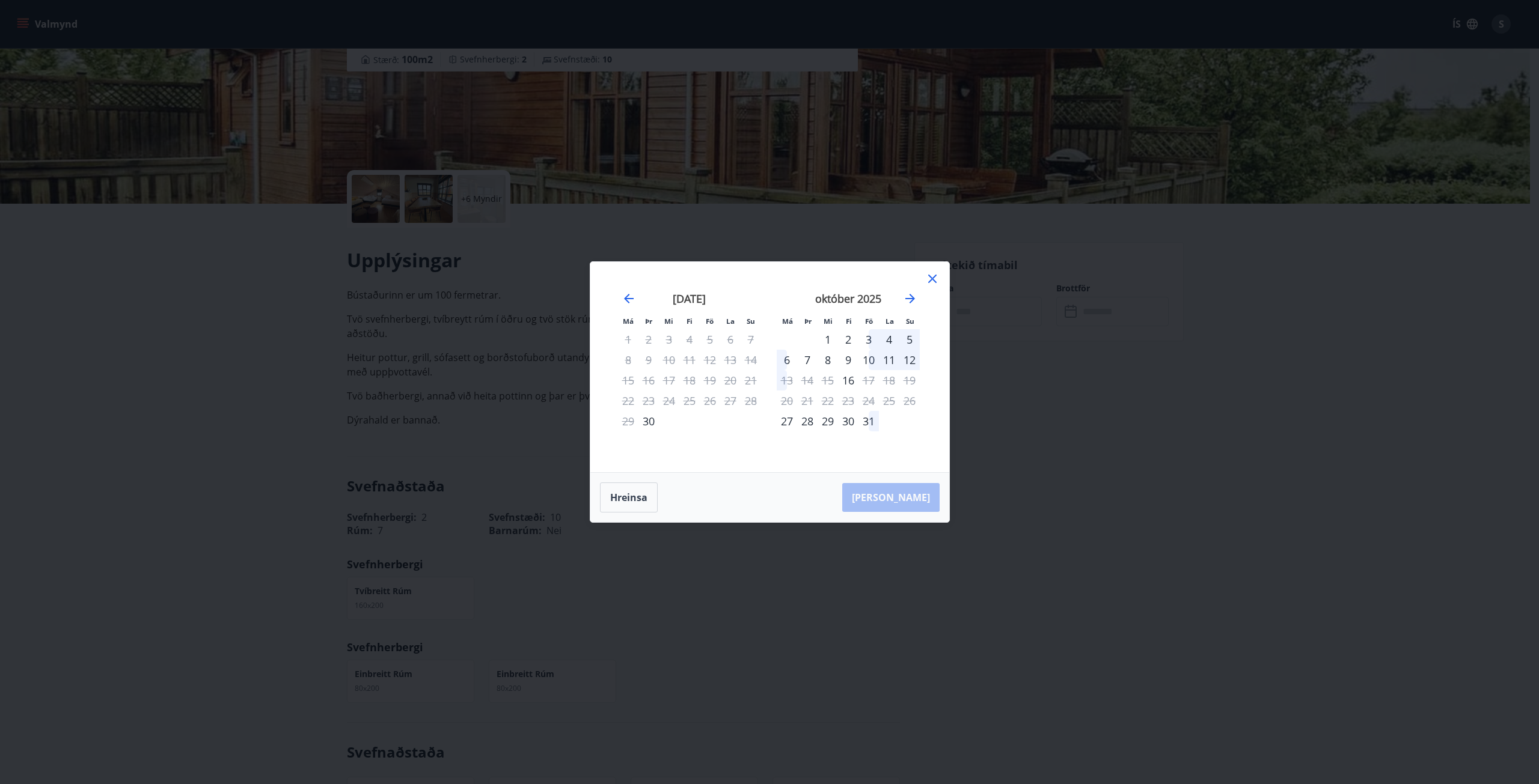
click at [843, 417] on div "30" at bounding box center [848, 421] width 20 height 20
click at [843, 426] on div "30" at bounding box center [848, 421] width 20 height 20
click at [843, 350] on div "9" at bounding box center [848, 360] width 20 height 20
drag, startPoint x: 731, startPoint y: 339, endPoint x: 868, endPoint y: 334, distance: 137.1
click at [734, 341] on div "6" at bounding box center [730, 339] width 20 height 20
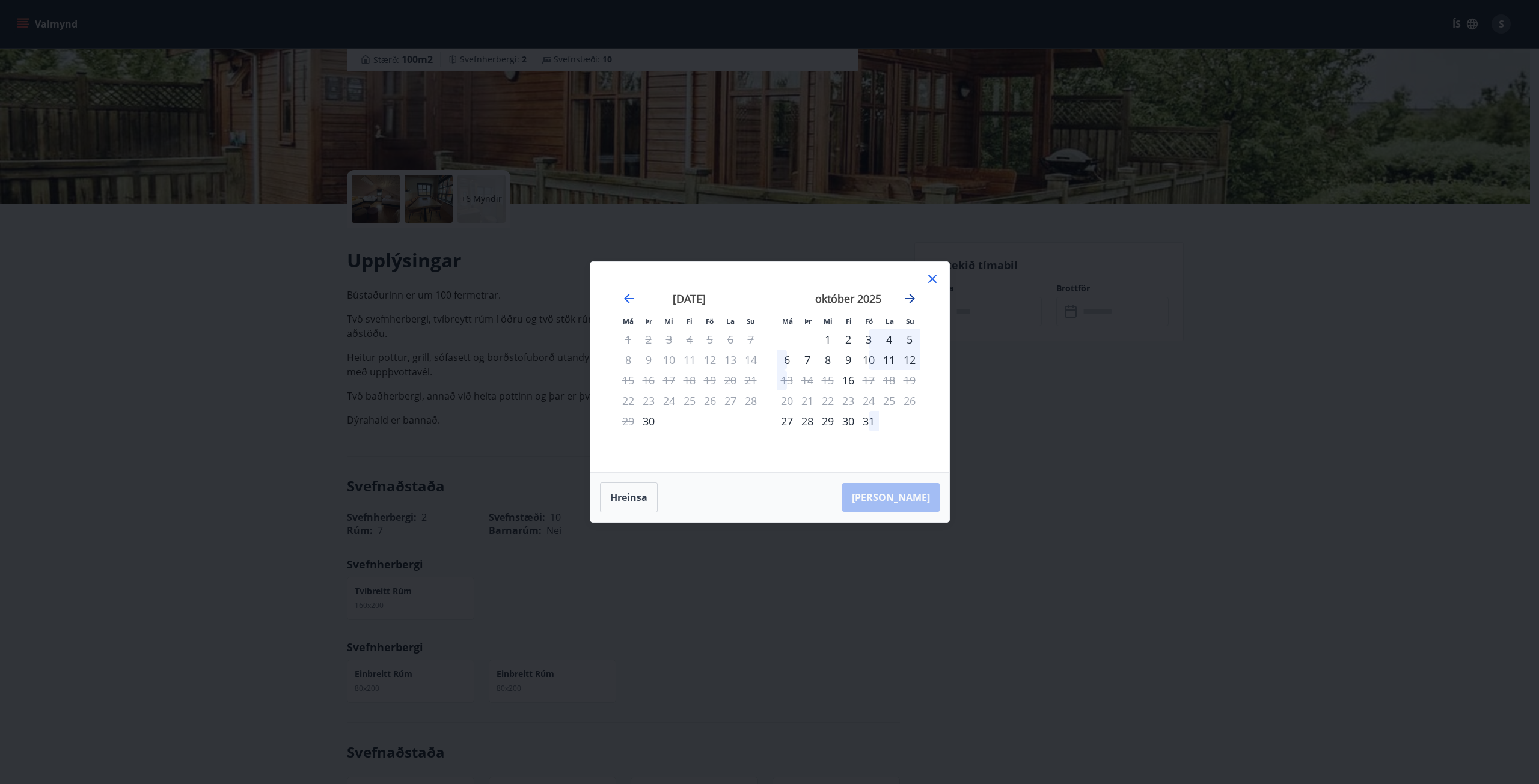
click at [907, 301] on icon "Move forward to switch to the next month." at bounding box center [910, 298] width 14 height 14
click at [830, 388] on div "12" at bounding box center [828, 380] width 20 height 20
click at [812, 384] on div "11" at bounding box center [807, 380] width 20 height 20
click at [799, 384] on div "11" at bounding box center [807, 380] width 20 height 20
click at [801, 383] on div "11" at bounding box center [807, 380] width 20 height 20
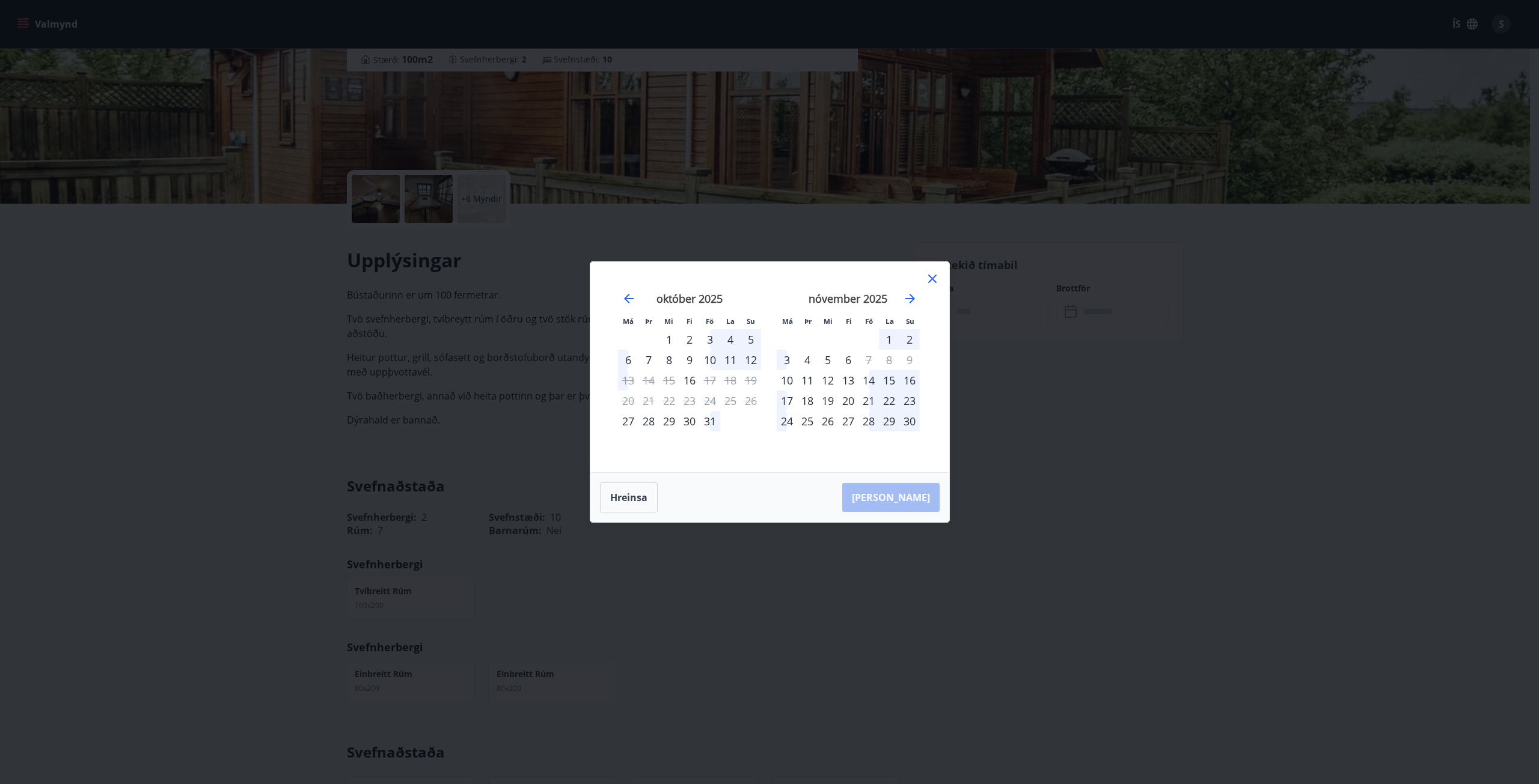
click at [716, 377] on div "17" at bounding box center [710, 380] width 20 height 20
click at [671, 389] on div "15" at bounding box center [669, 380] width 20 height 20
click at [680, 373] on div "16" at bounding box center [689, 380] width 20 height 20
drag, startPoint x: 679, startPoint y: 356, endPoint x: 671, endPoint y: 355, distance: 8.1
click at [679, 355] on div "Aðeins innritun í boði" at bounding box center [691, 346] width 106 height 31
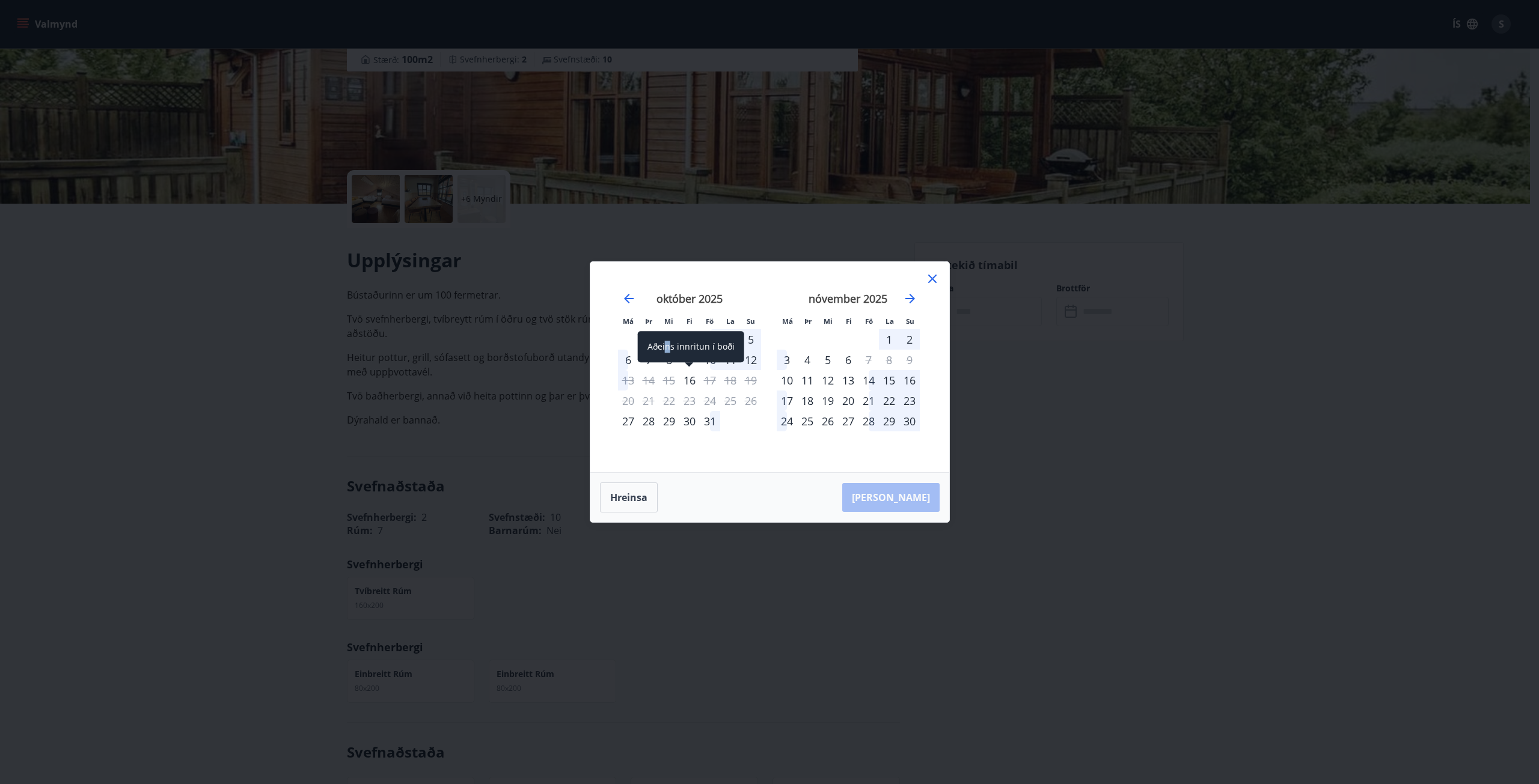
click at [666, 356] on div "Aðeins innritun í boði" at bounding box center [691, 346] width 106 height 31
click at [672, 357] on div "8" at bounding box center [669, 360] width 20 height 20
click at [906, 298] on icon "Move forward to switch to the next month." at bounding box center [910, 298] width 10 height 10
click at [935, 276] on icon at bounding box center [932, 279] width 8 height 8
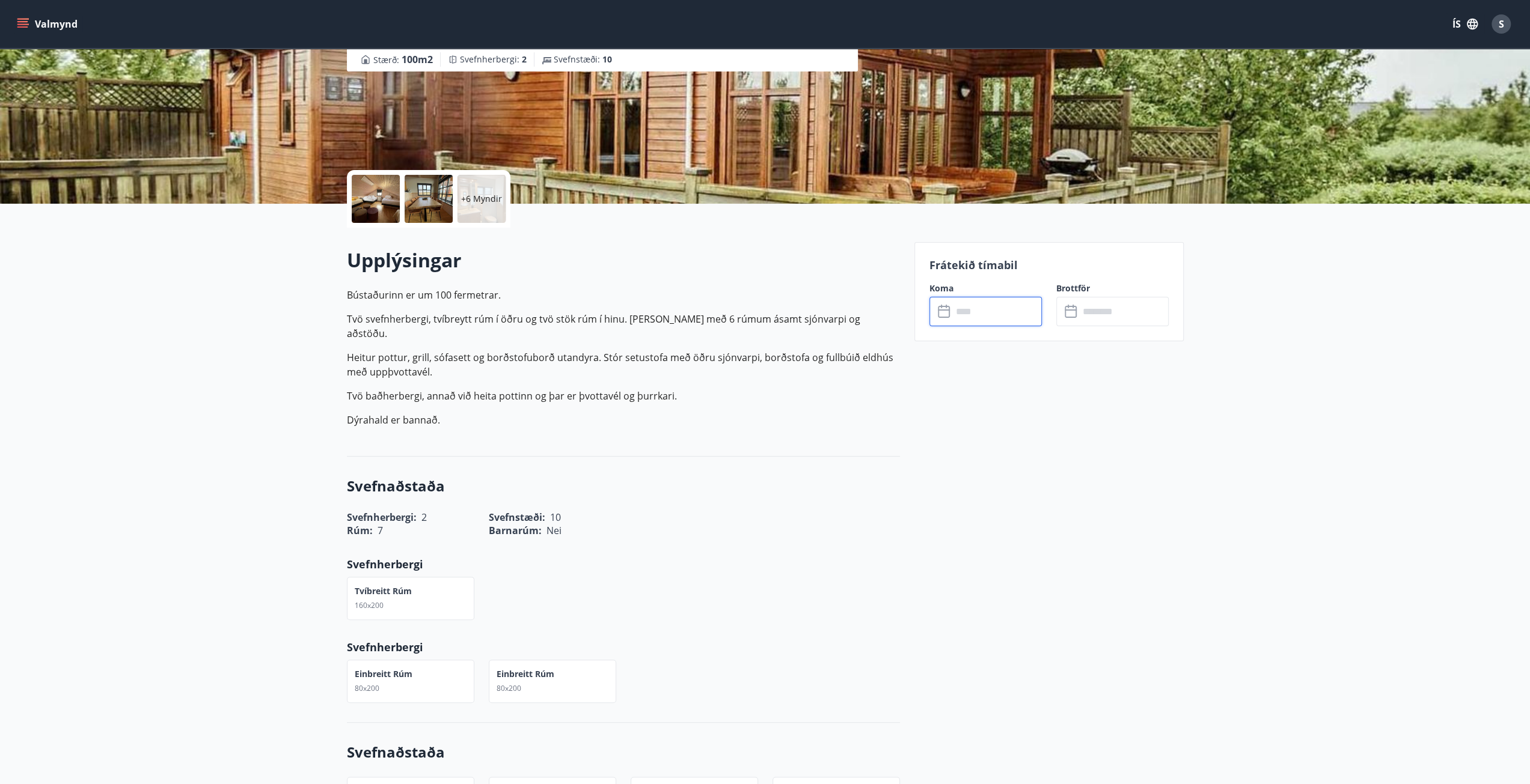
click at [1007, 312] on input "text" at bounding box center [997, 311] width 90 height 30
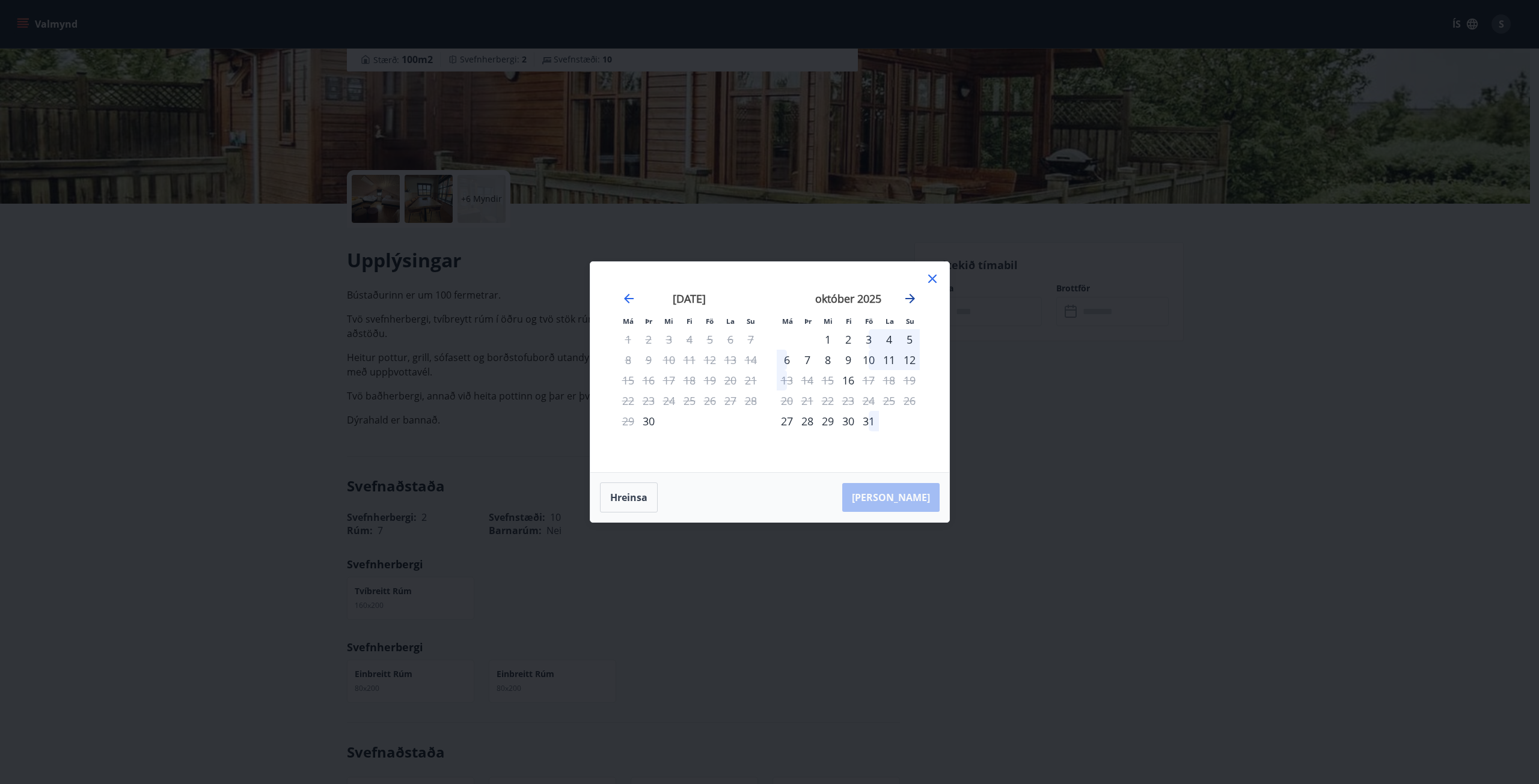
click at [913, 298] on icon "Move forward to switch to the next month." at bounding box center [910, 298] width 10 height 10
